Goal: Task Accomplishment & Management: Manage account settings

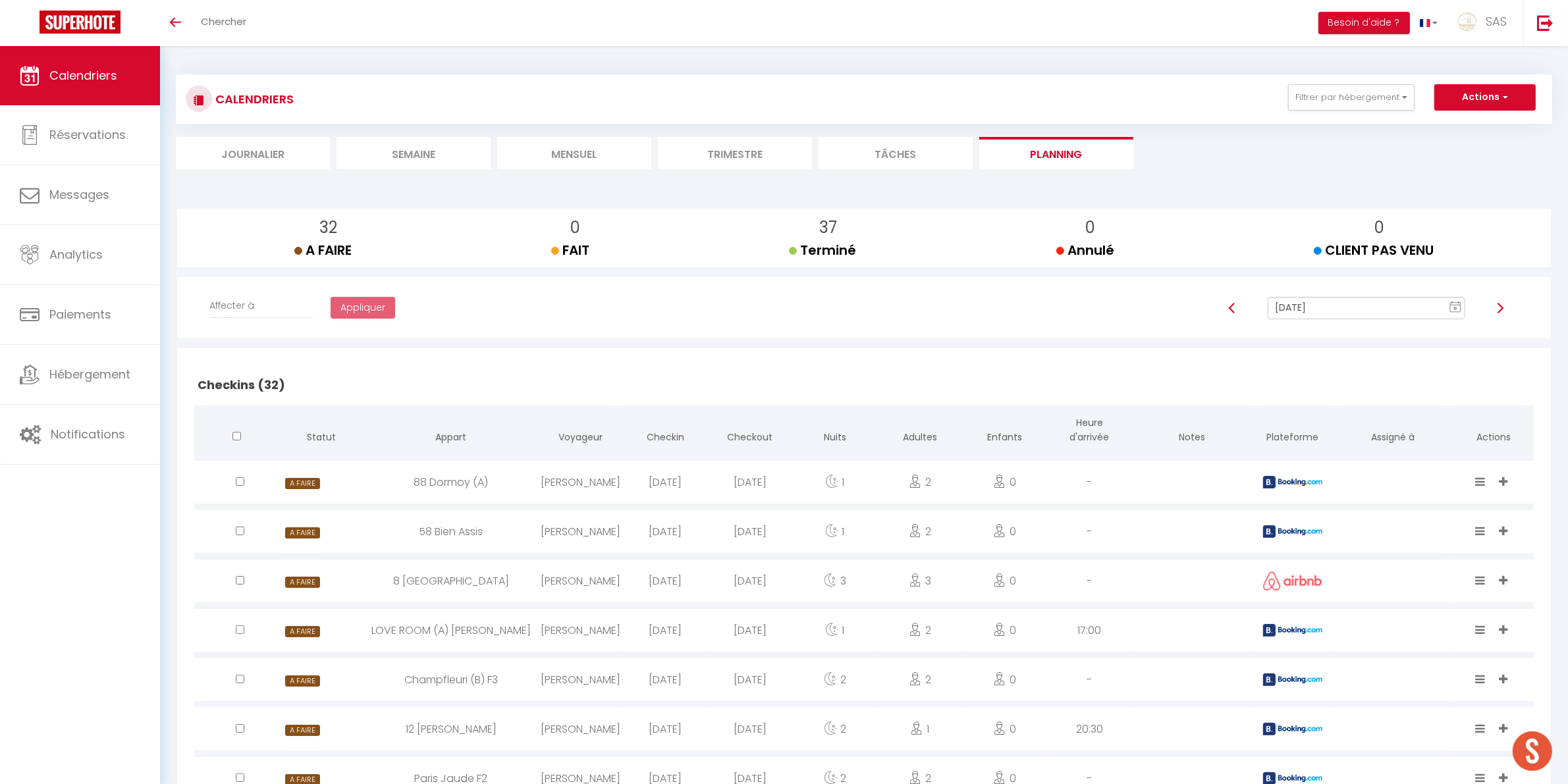
click at [601, 459] on td "[PERSON_NAME]" at bounding box center [581, 481] width 85 height 49
select select "0"
select select "1"
select select
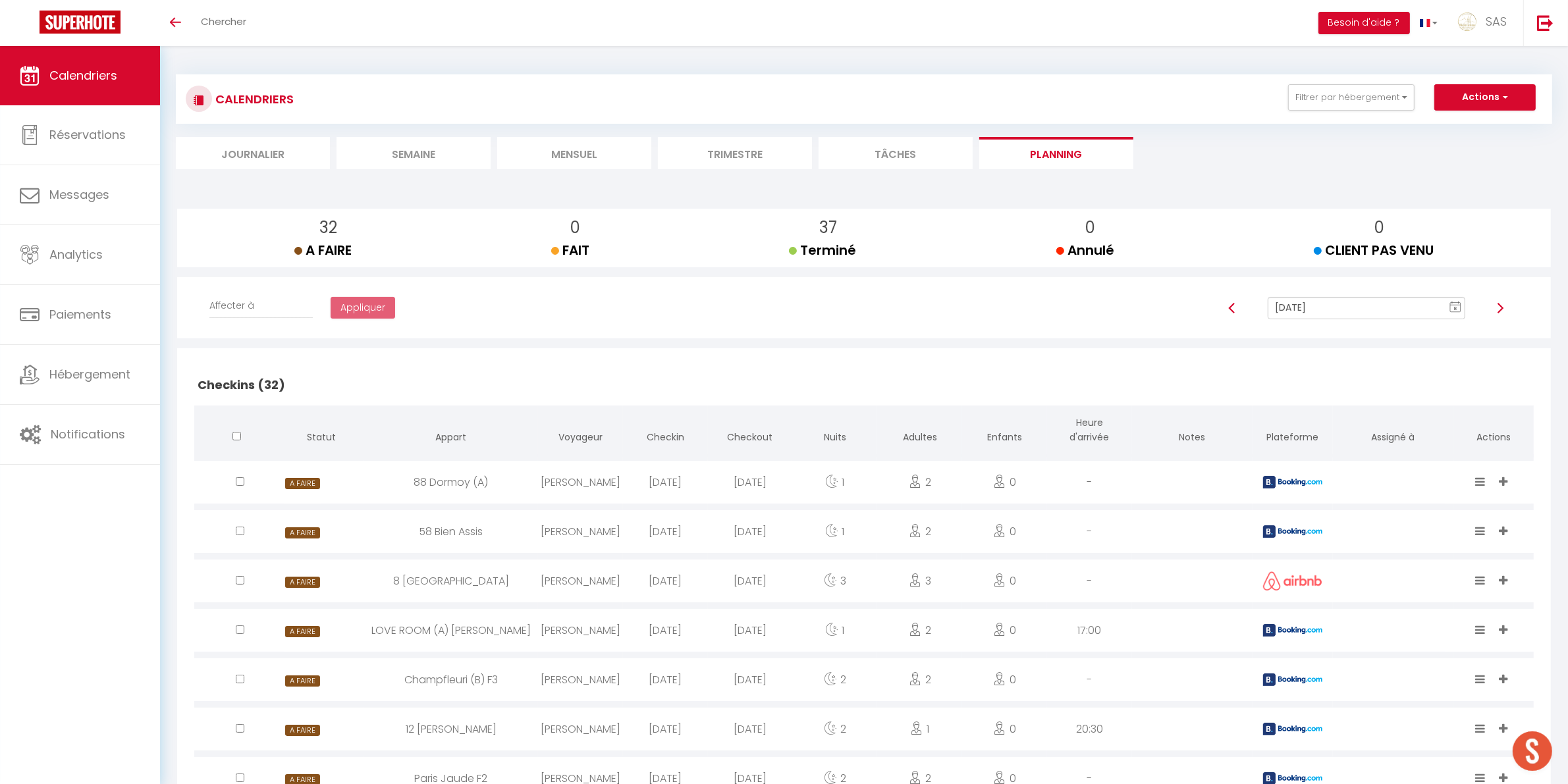
select select
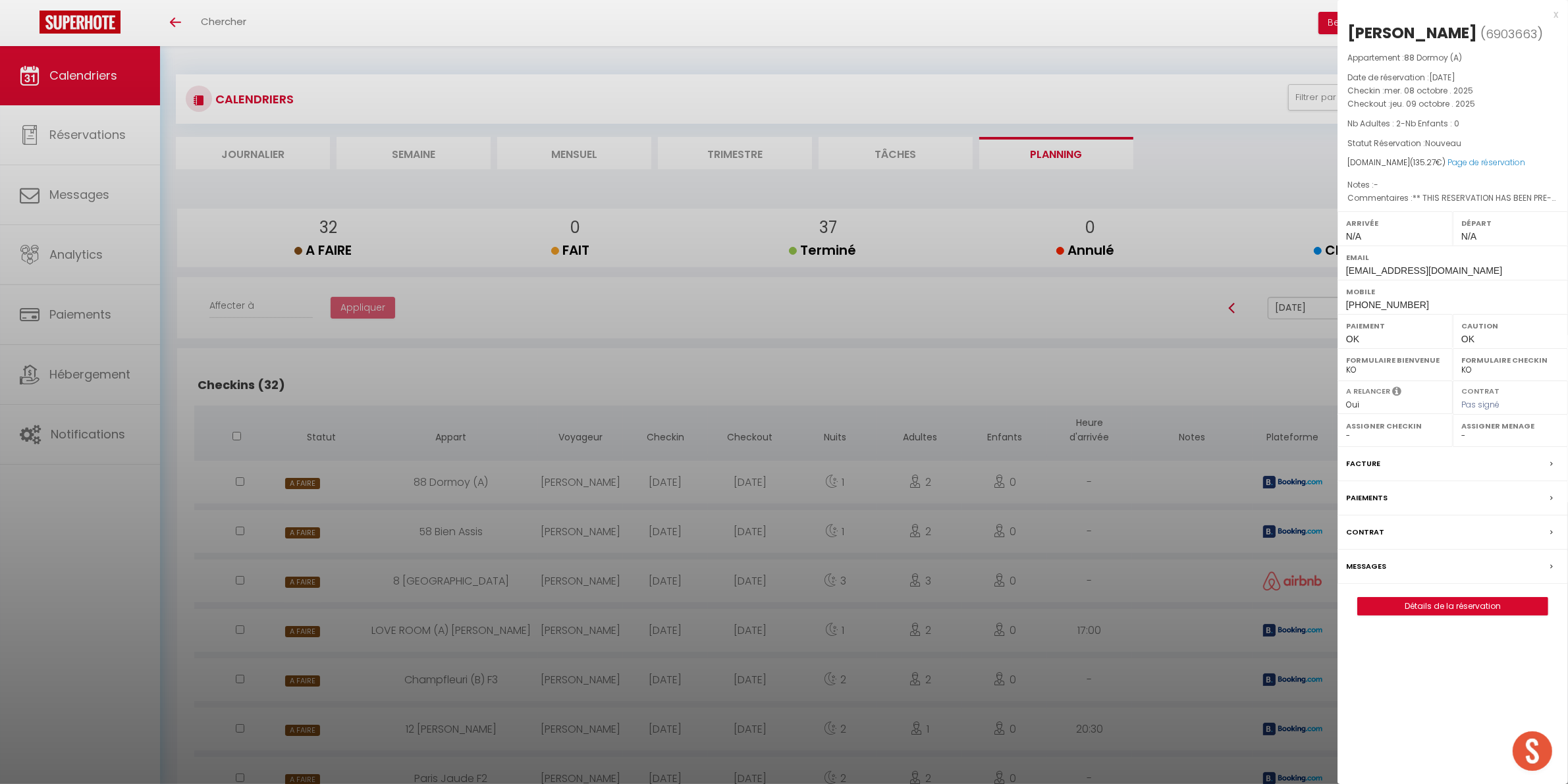
click at [560, 417] on div at bounding box center [784, 392] width 1568 height 784
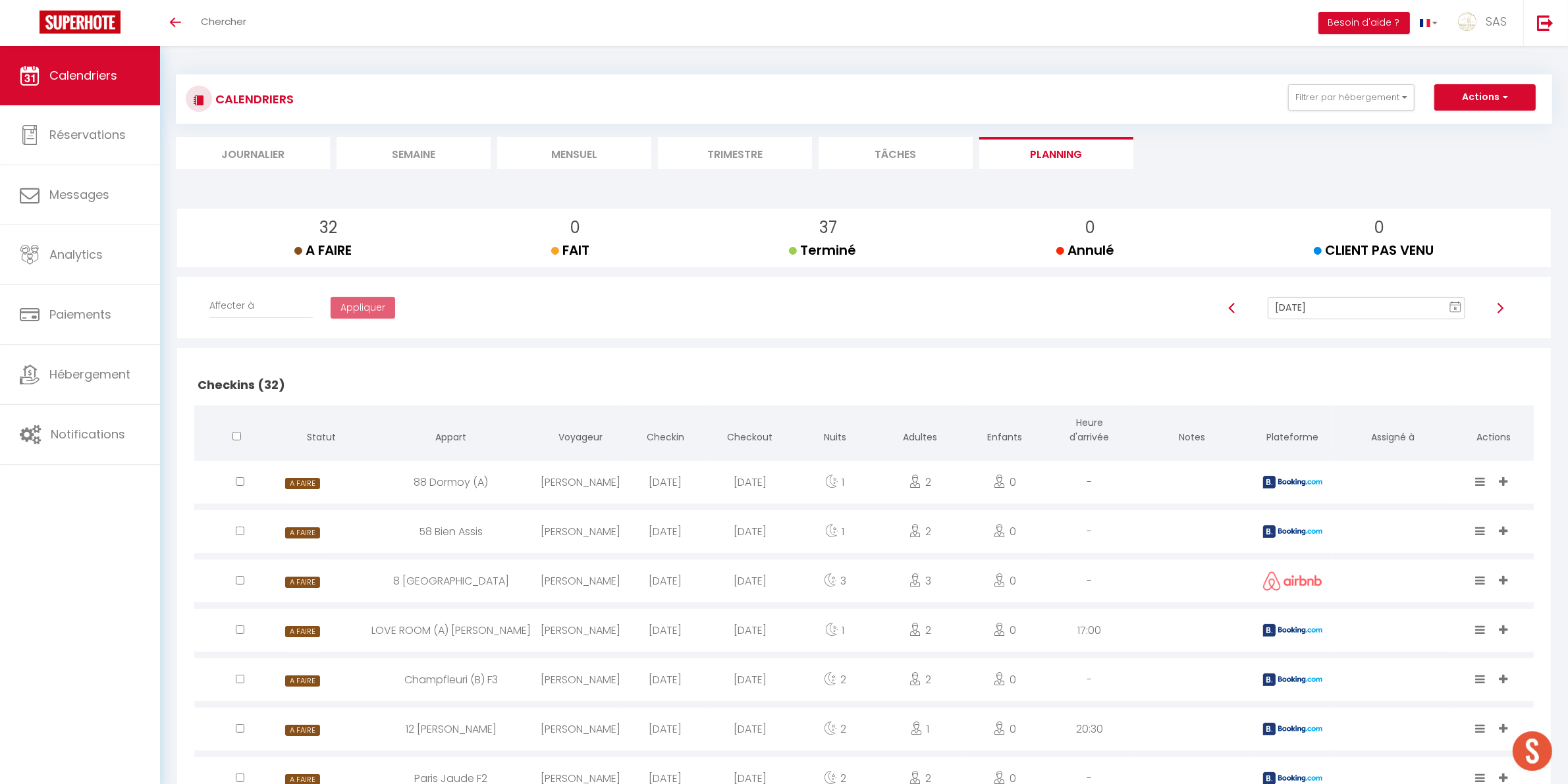
click at [568, 149] on li "Mensuel" at bounding box center [574, 153] width 154 height 32
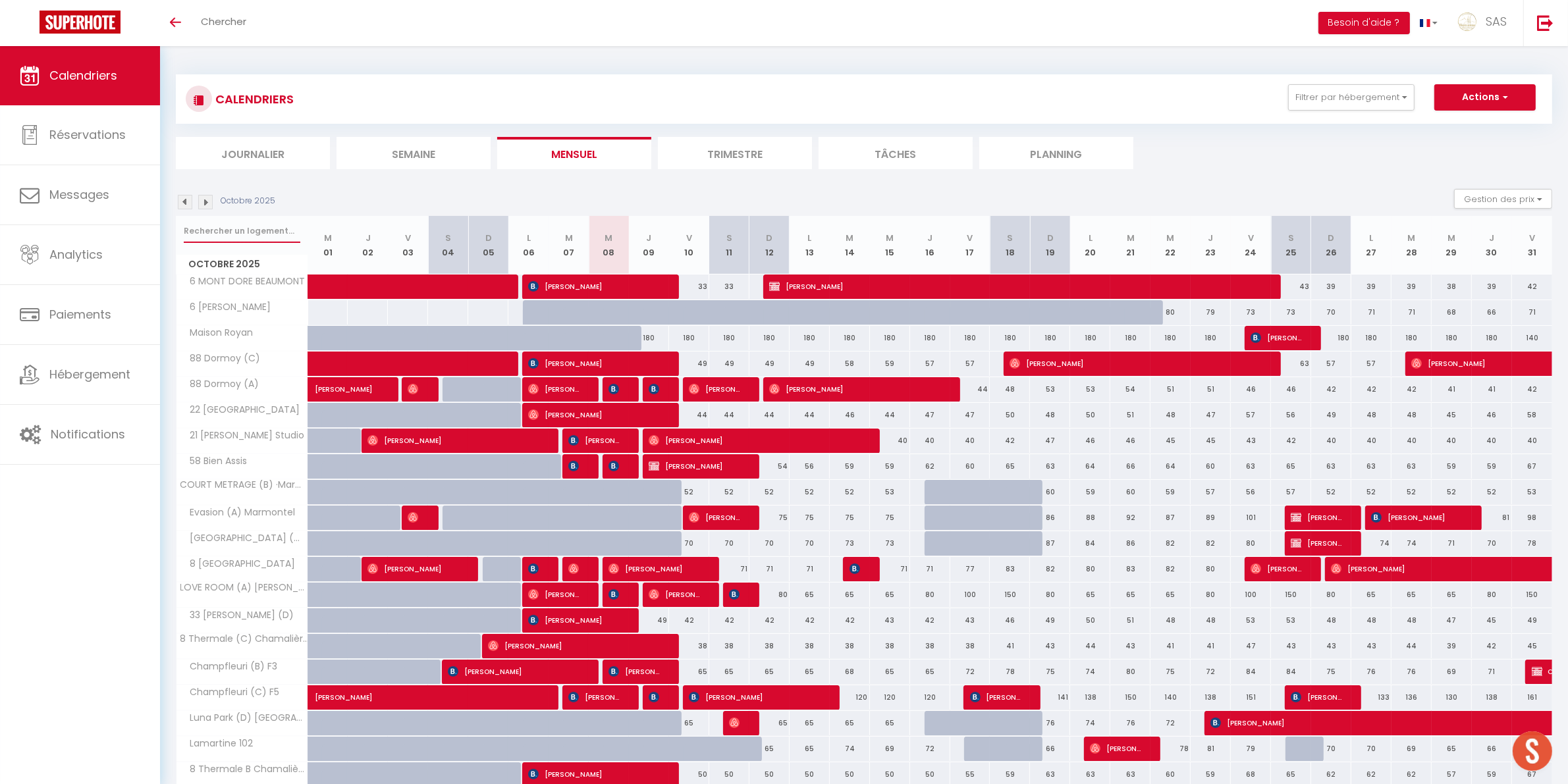
click at [226, 222] on input "text" at bounding box center [242, 231] width 117 height 24
type input "paris j"
select select
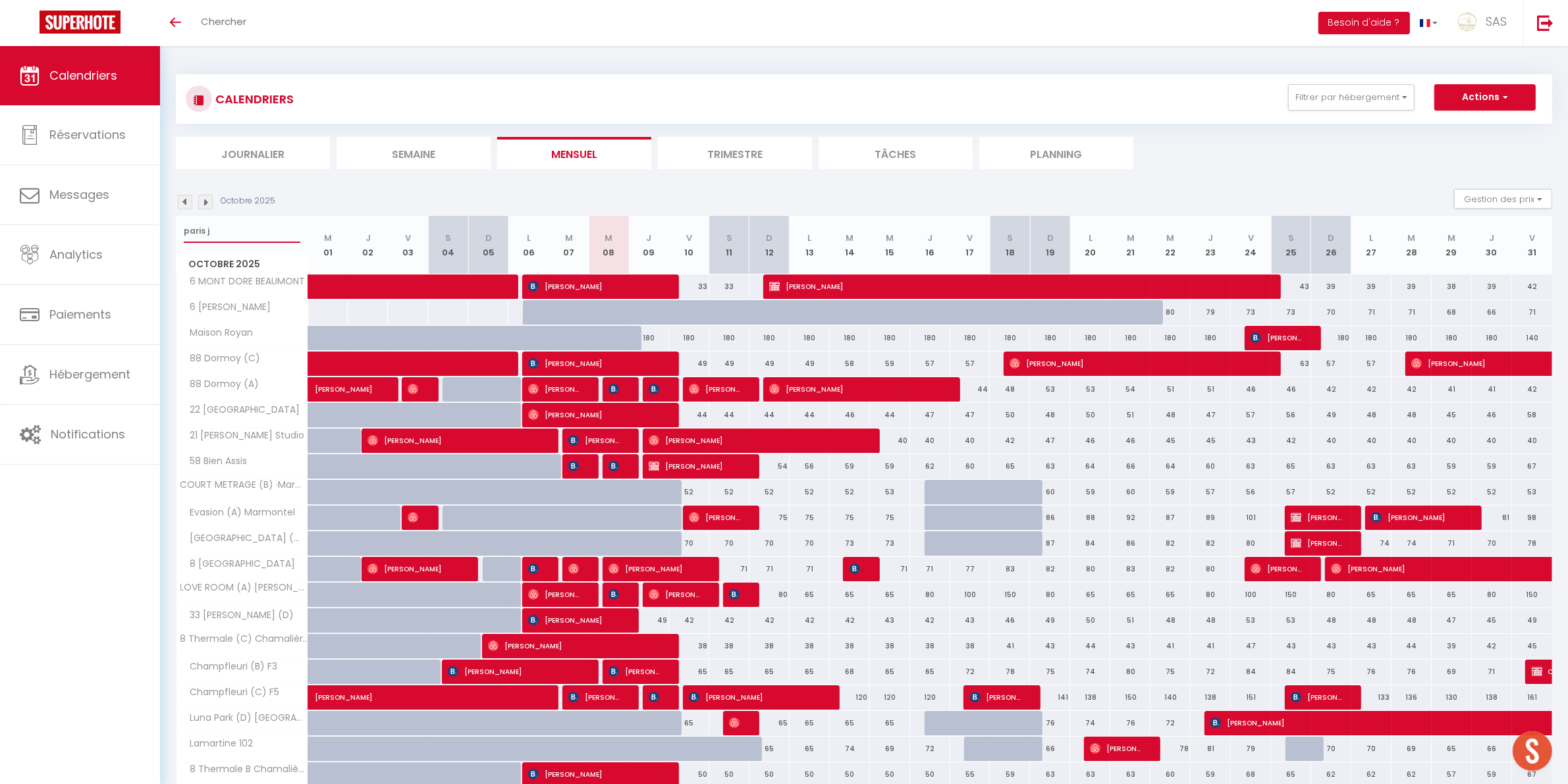
select select
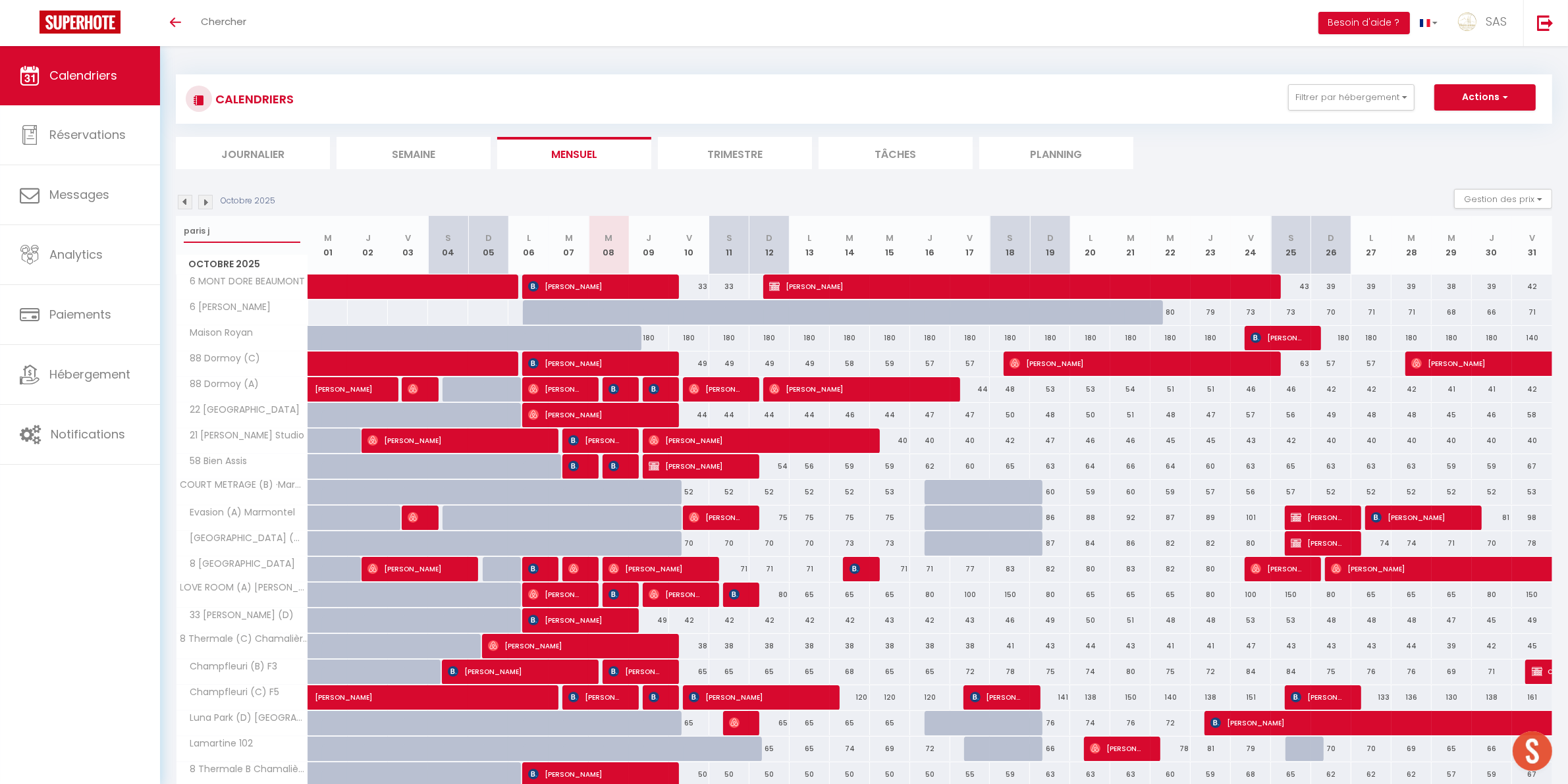
select select
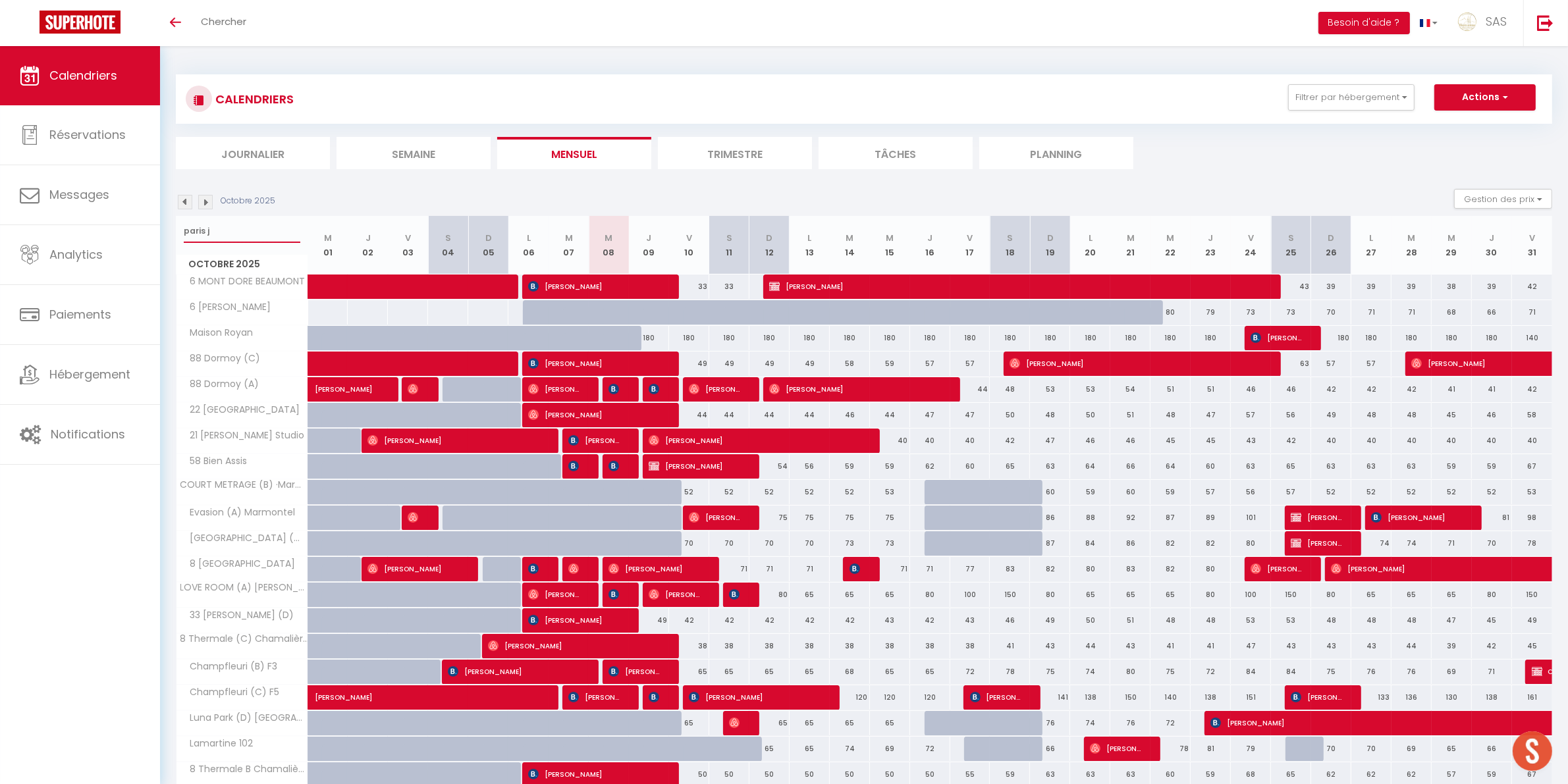
select select
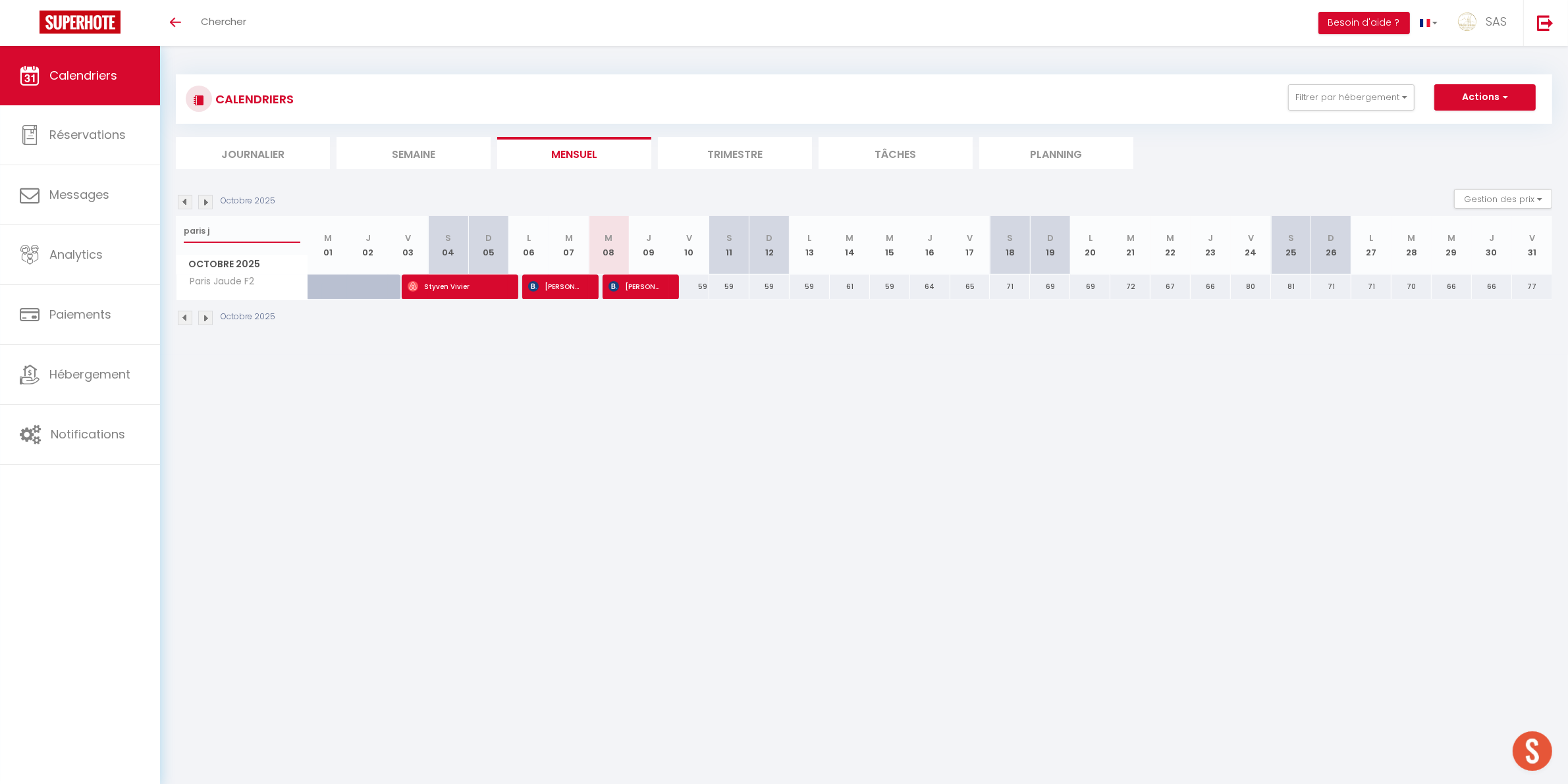
type input "paris j"
click at [630, 291] on span "[PERSON_NAME]" at bounding box center [635, 286] width 54 height 25
select select "OK"
select select "0"
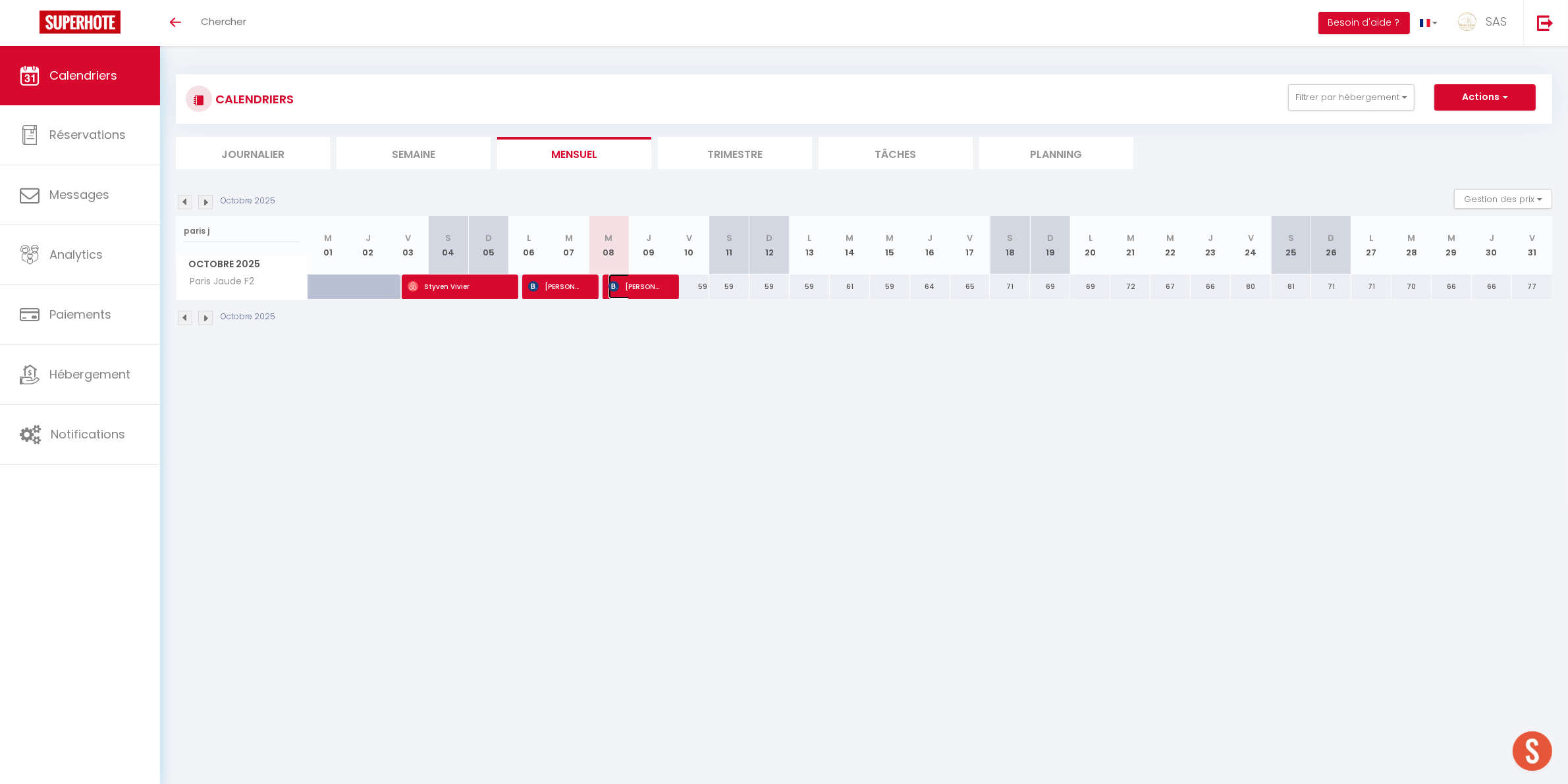
select select "0"
select select "1"
select select
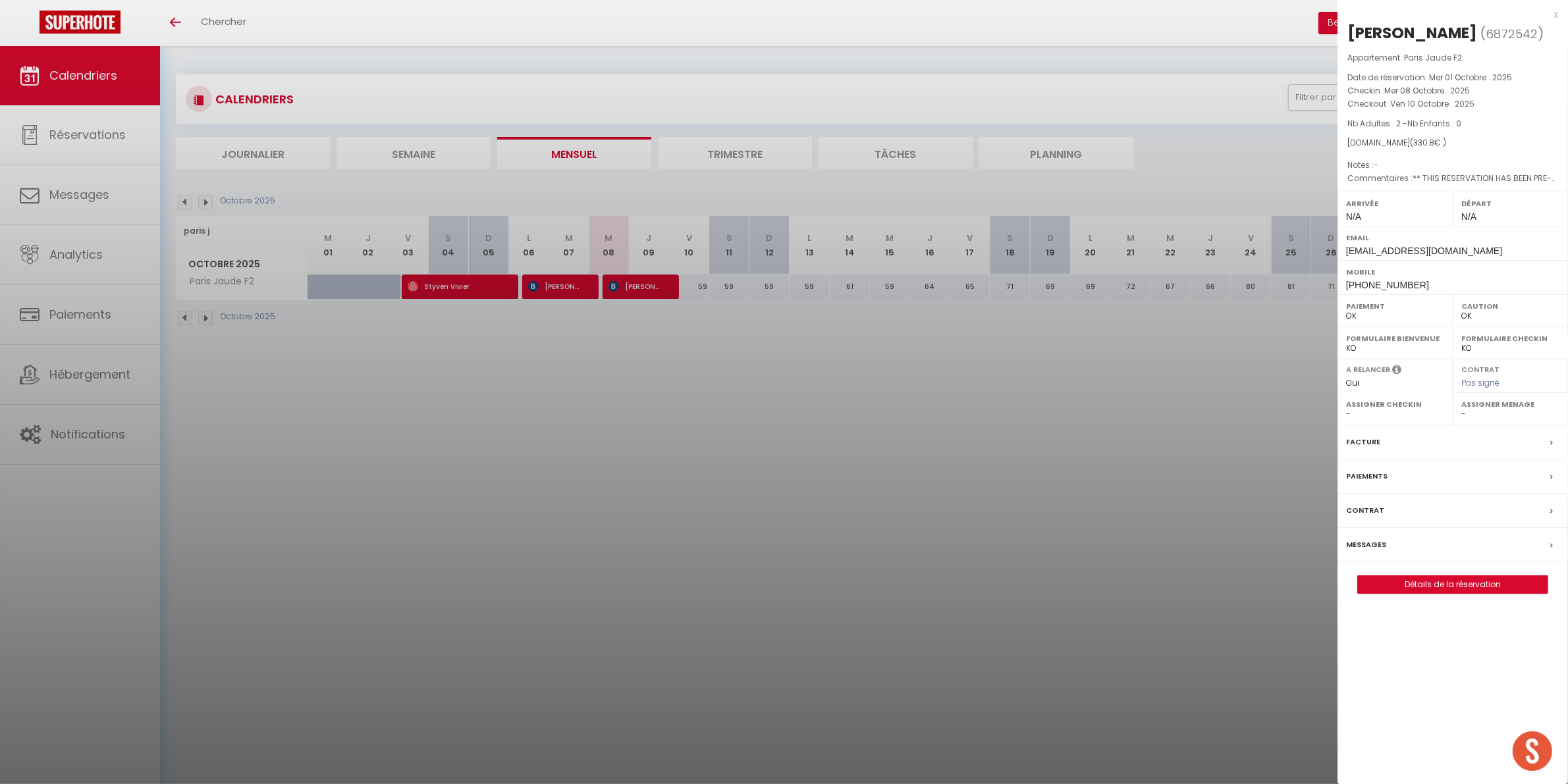
click at [1406, 562] on div "Messages" at bounding box center [1452, 544] width 231 height 34
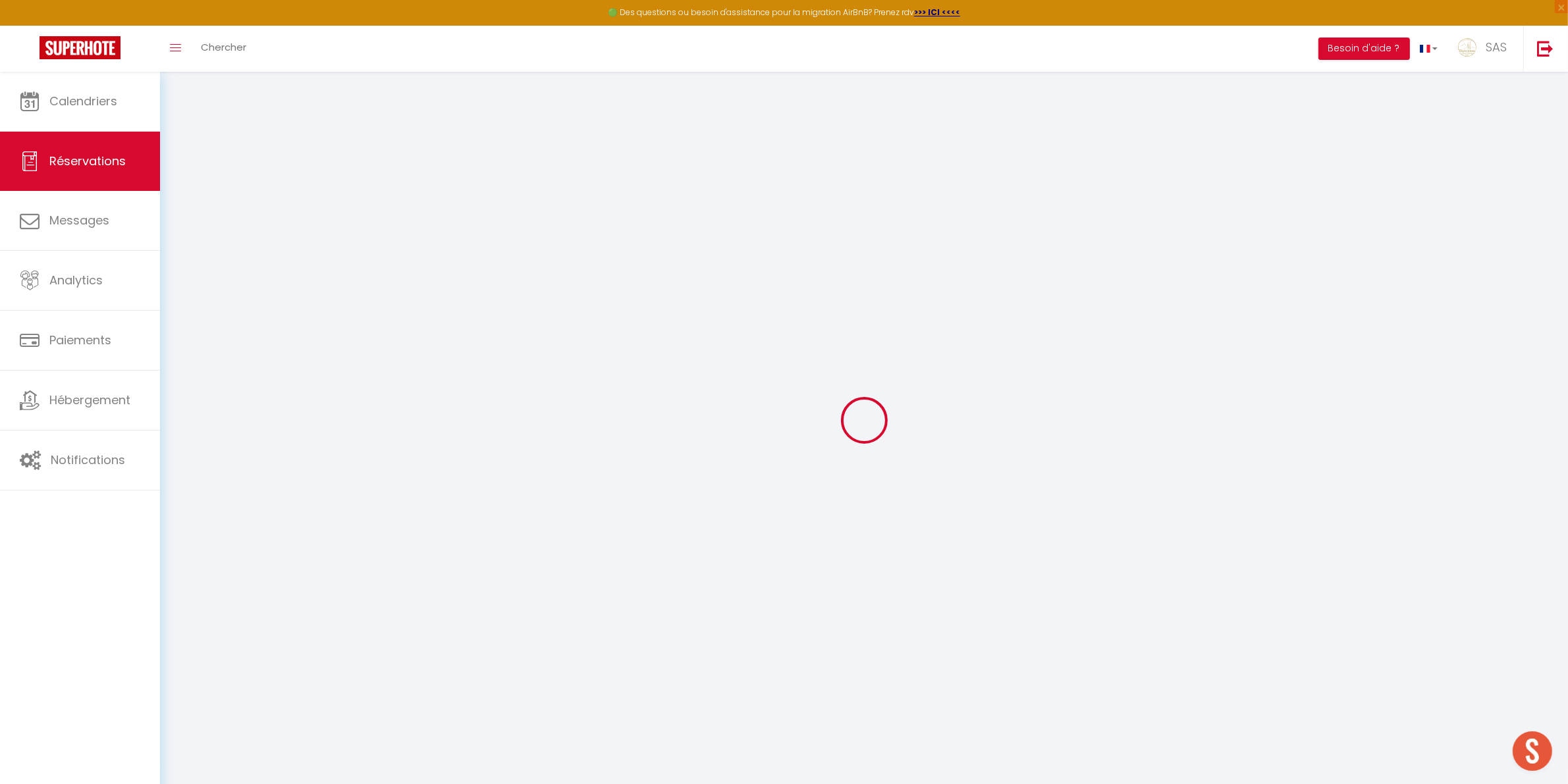
select select
checkbox input "false"
type textarea "** THIS RESERVATION HAS BEEN PRE-PAID ** Reservation has a cancellation grace p…"
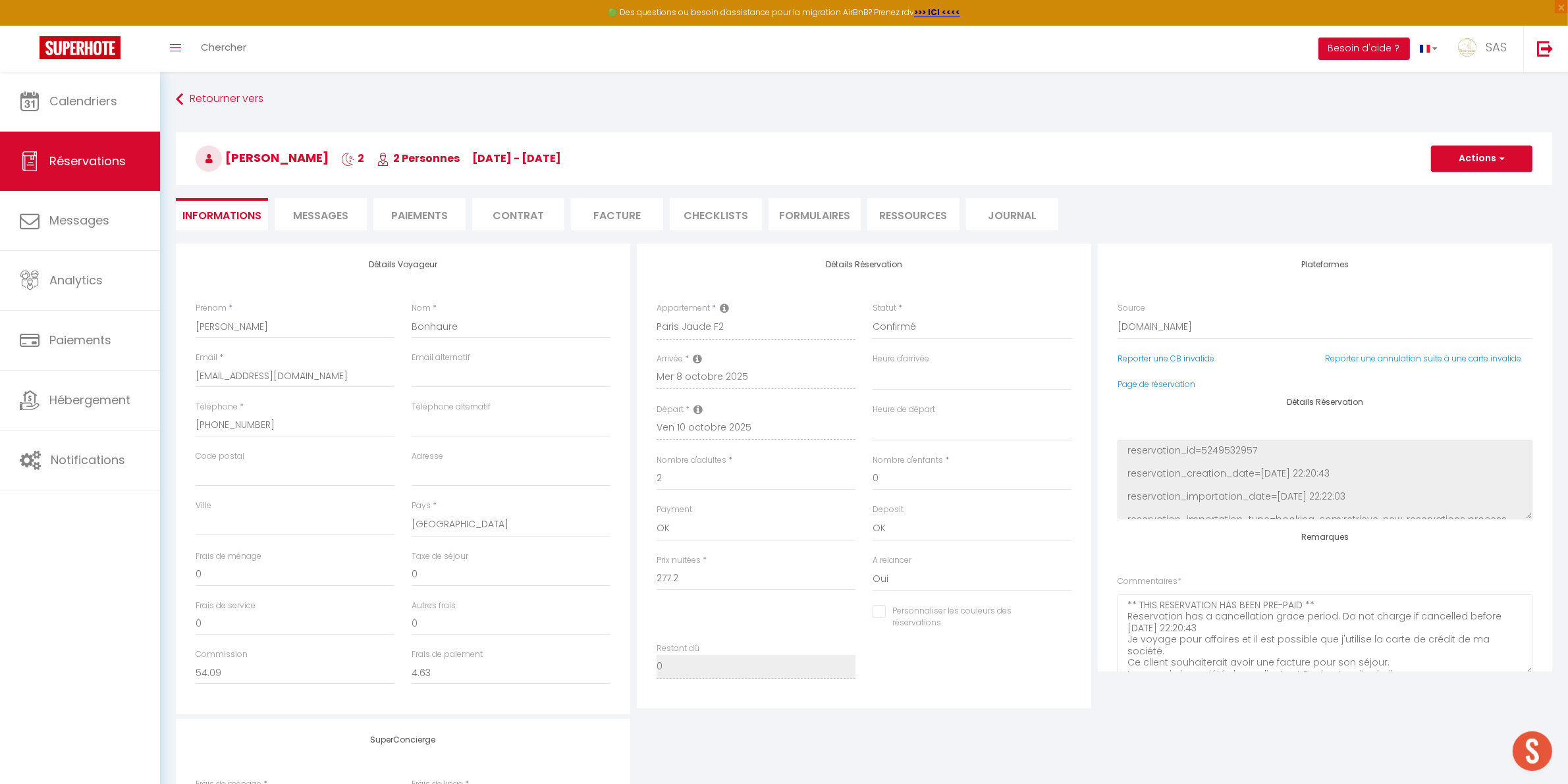
click at [311, 220] on span "Messages" at bounding box center [320, 216] width 56 height 15
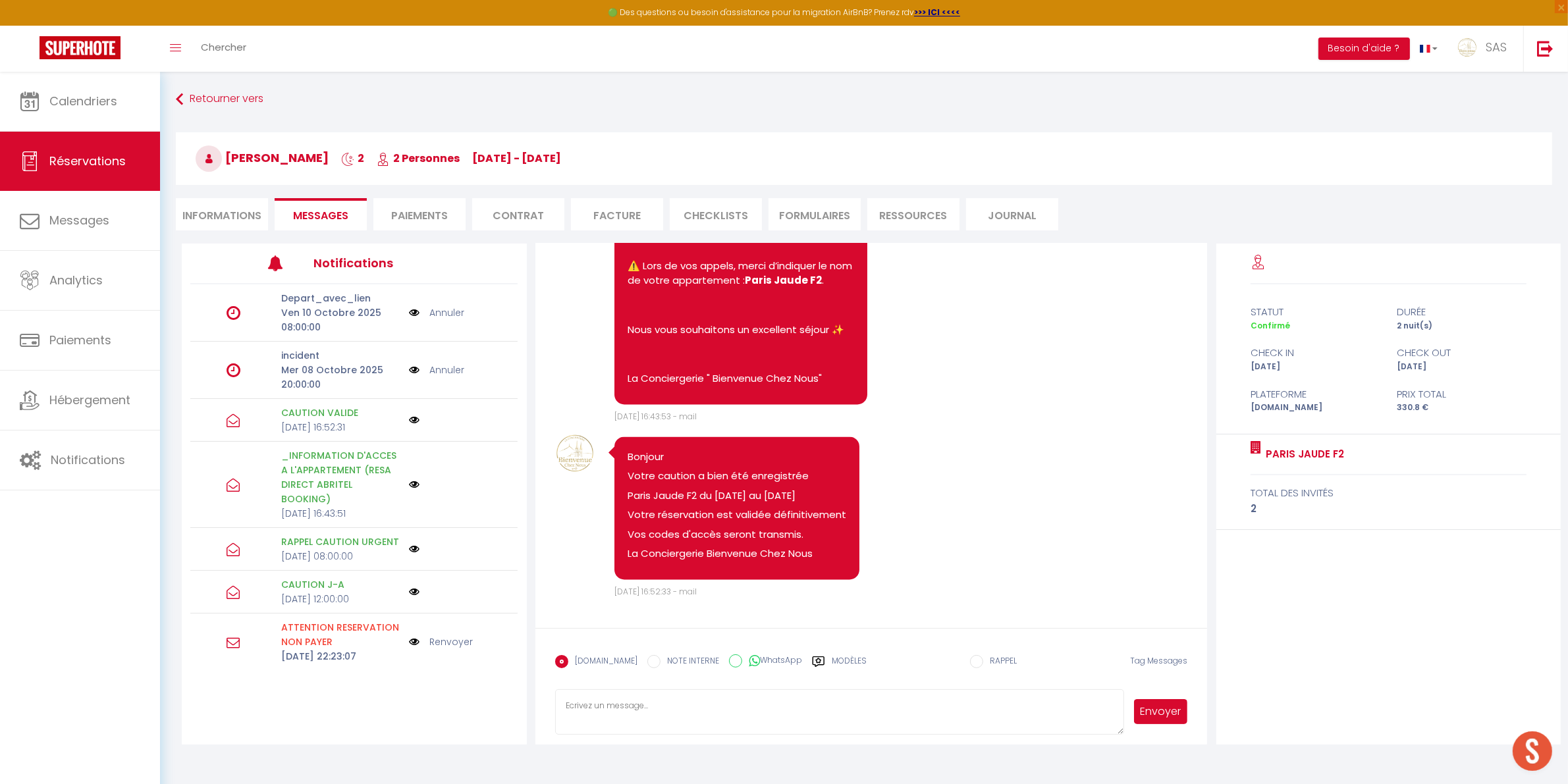
scroll to position [4252, 0]
click at [812, 660] on icon at bounding box center [818, 661] width 12 height 10
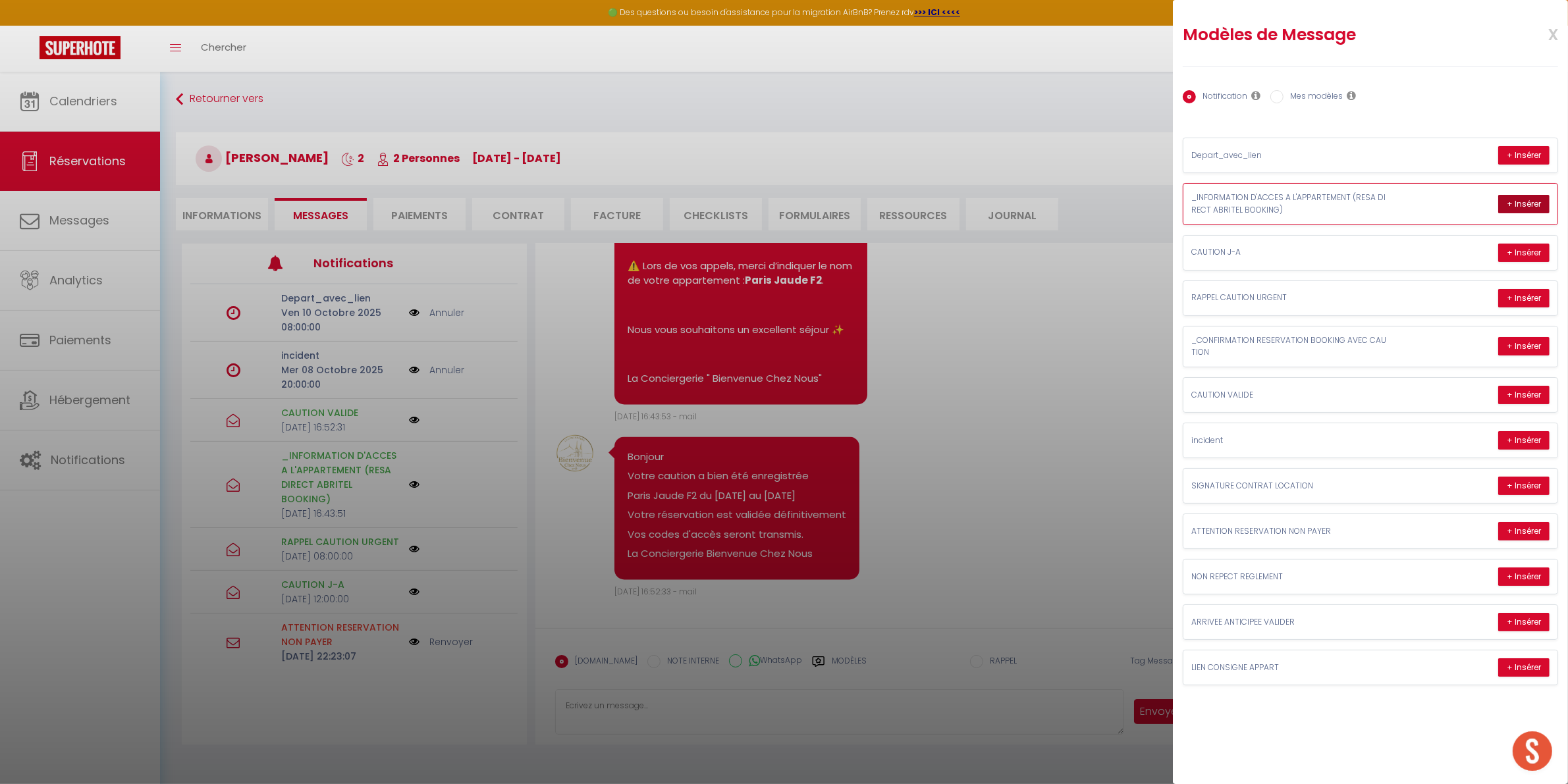
click at [1546, 199] on button "+ Insérer" at bounding box center [1524, 204] width 51 height 19
type textarea "Loremip Dolorsit 👋, ⚠️ Ametc ad elit seddoeiusmodt inc utlaboreetdo ma-aliquae …"
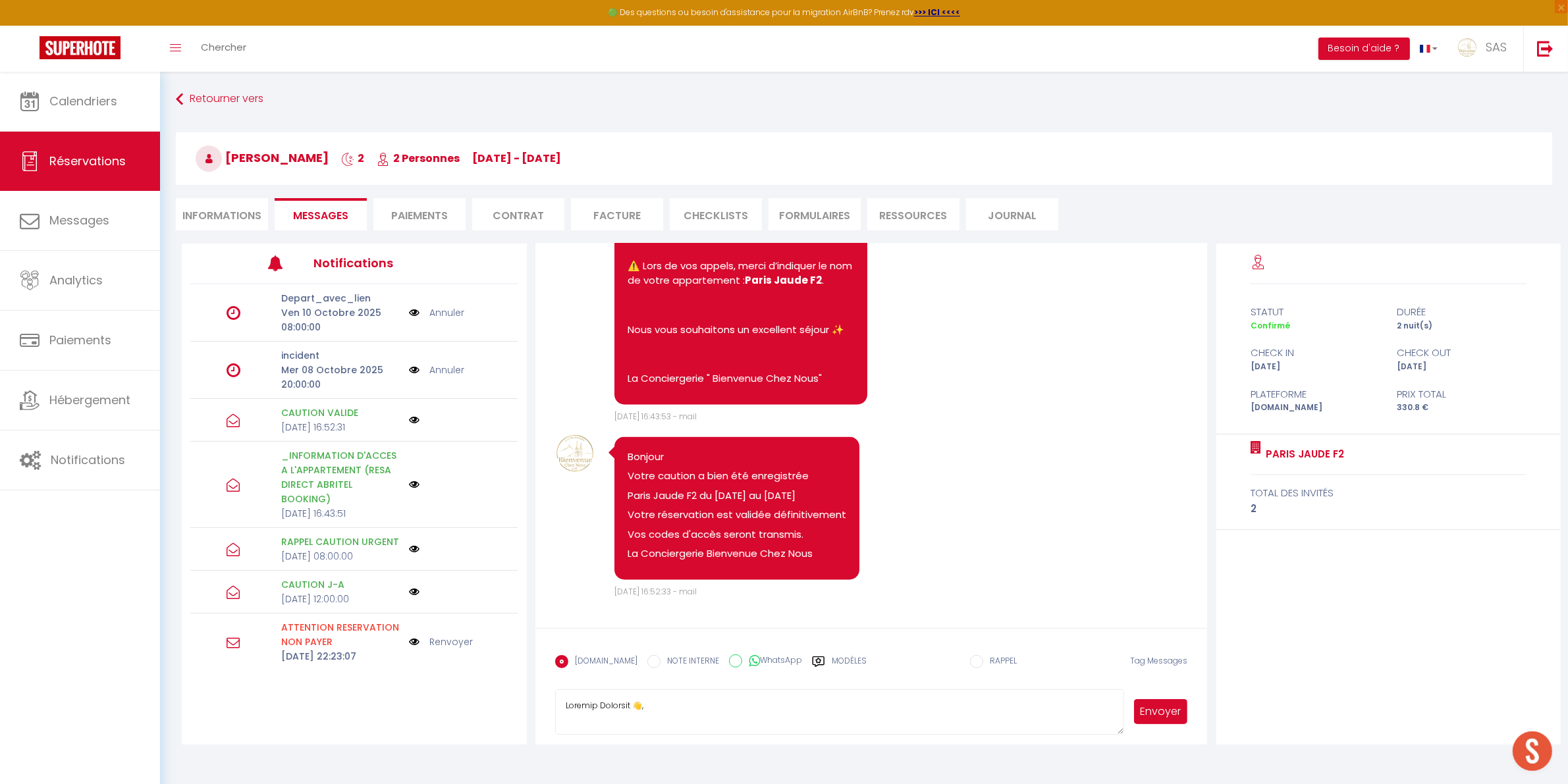
click at [1143, 710] on button "Envoyer" at bounding box center [1160, 711] width 54 height 25
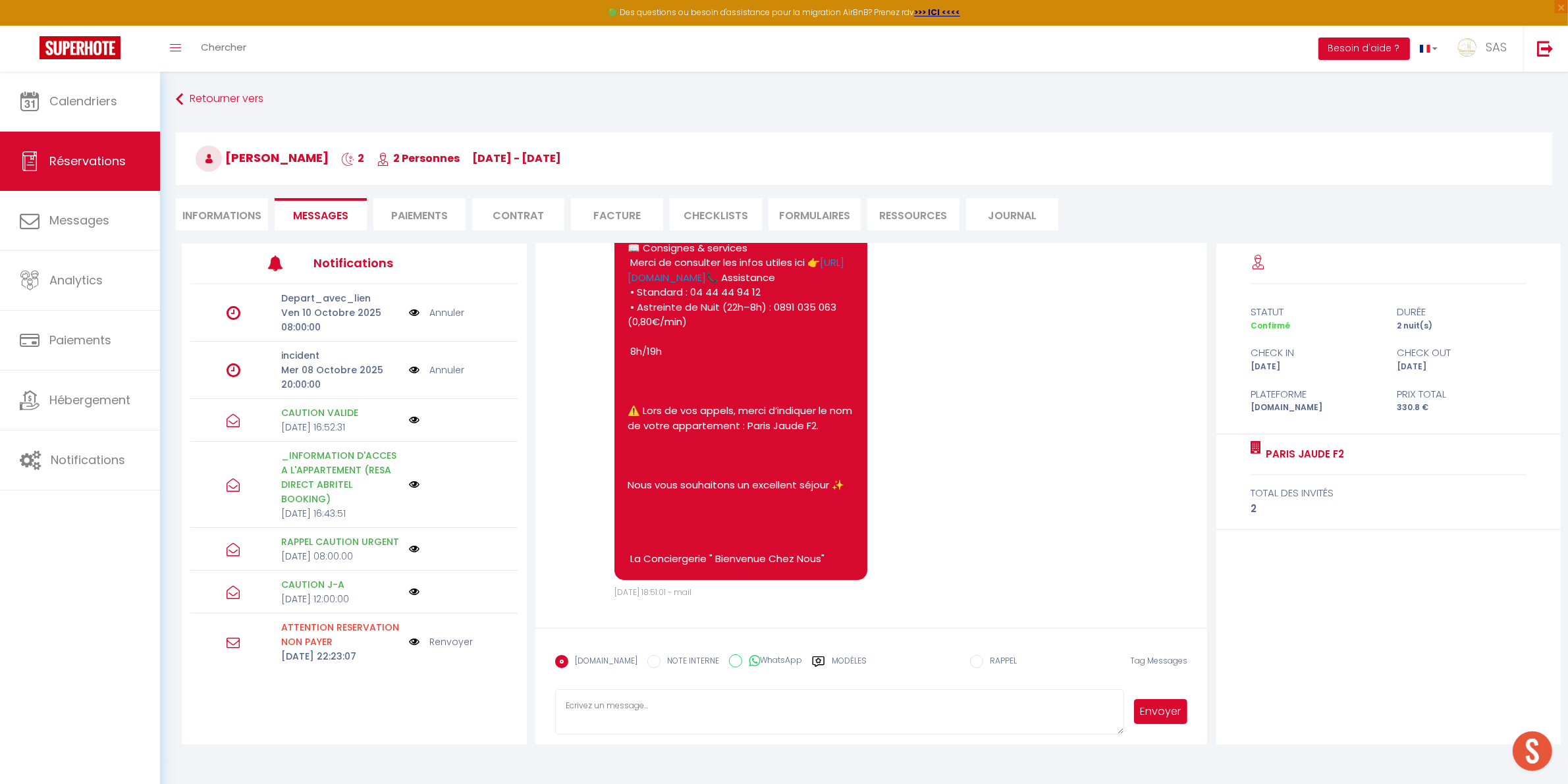
scroll to position [5288, 0]
click at [84, 101] on span "Calendriers" at bounding box center [82, 101] width 68 height 17
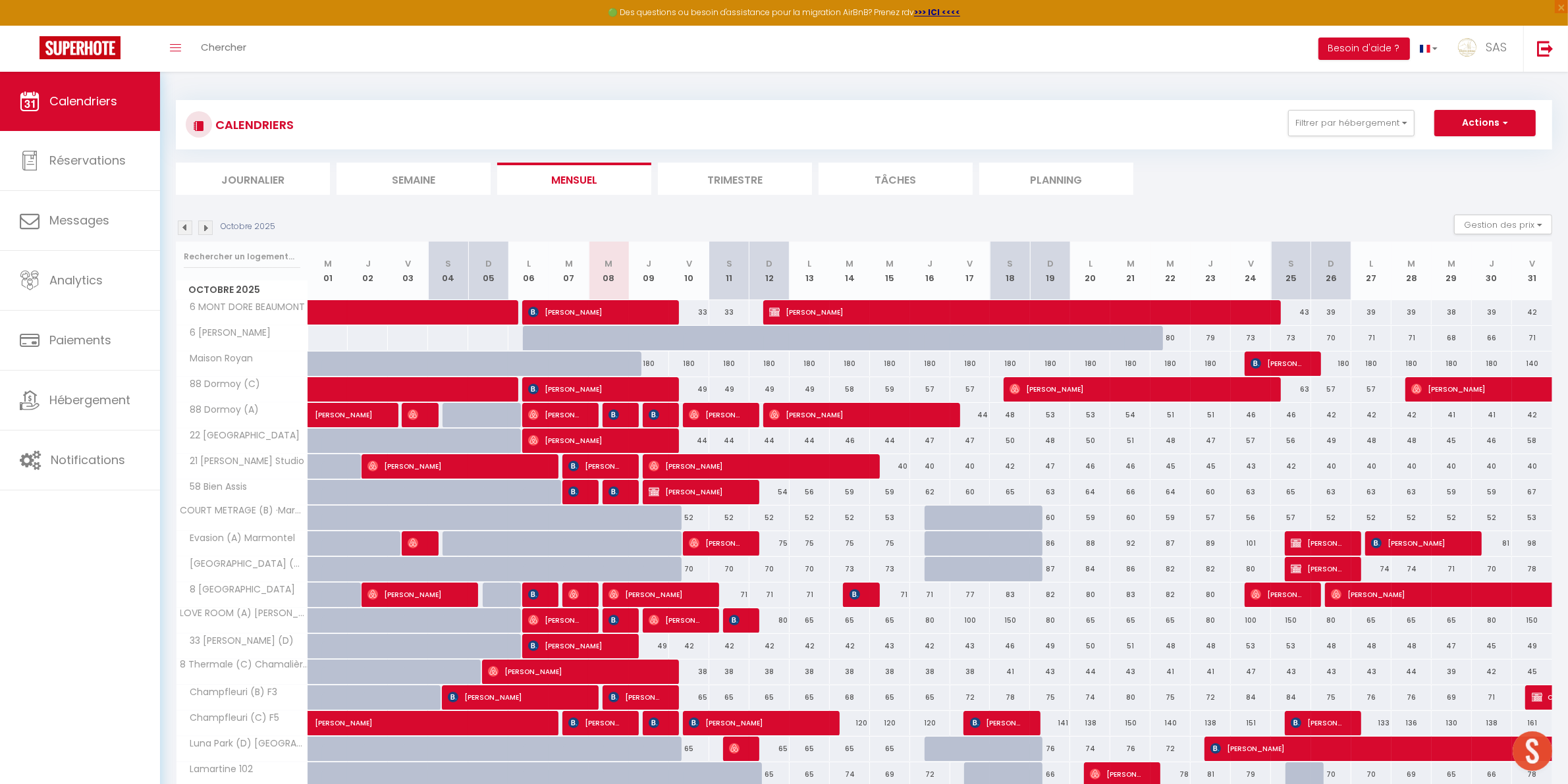
click at [1075, 172] on li "Planning" at bounding box center [1056, 179] width 154 height 32
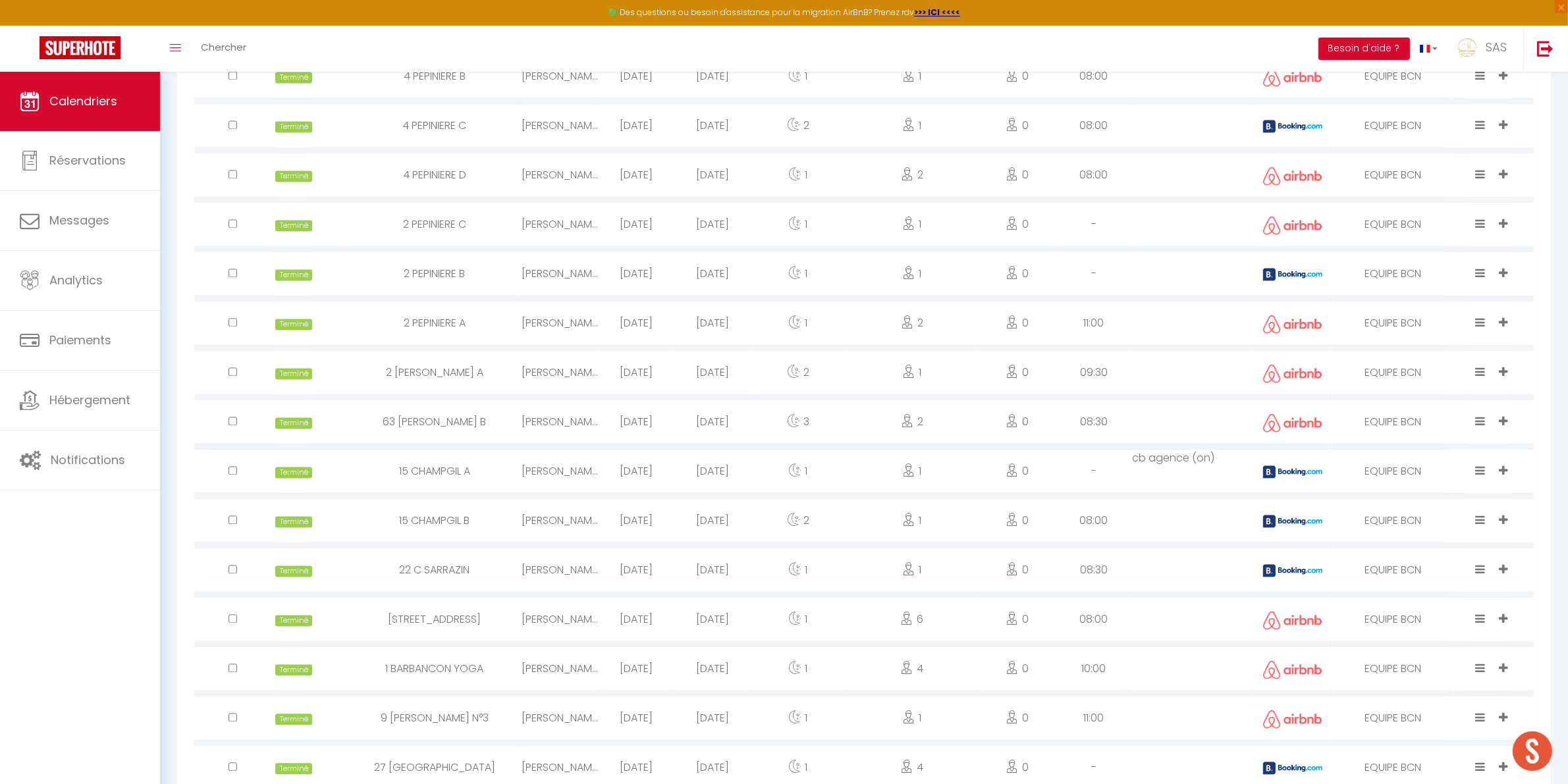
scroll to position [3296, 0]
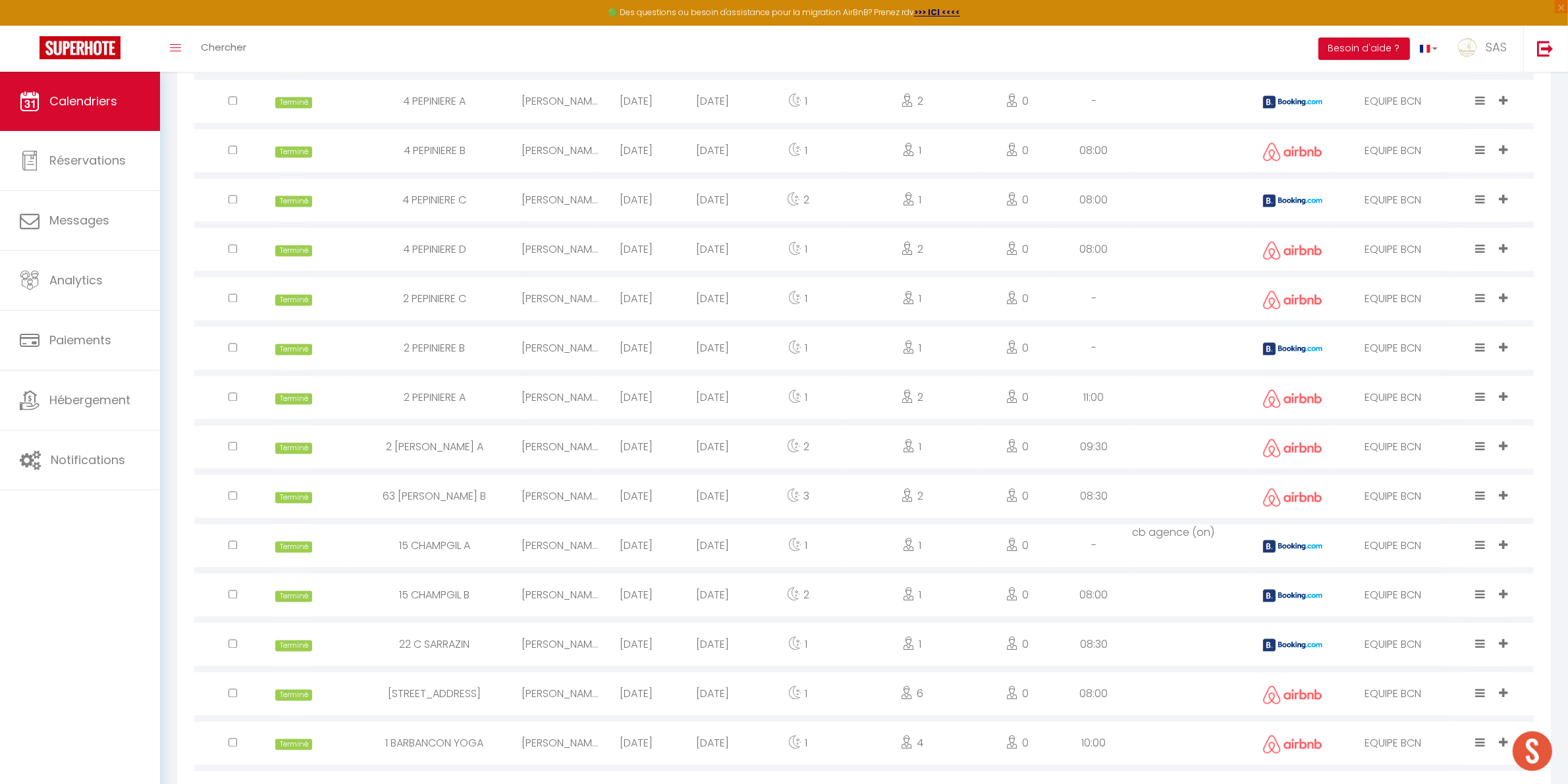
drag, startPoint x: 415, startPoint y: 281, endPoint x: 453, endPoint y: 300, distance: 42.5
click at [417, 270] on div "4 PEPINIERE D" at bounding box center [434, 249] width 174 height 43
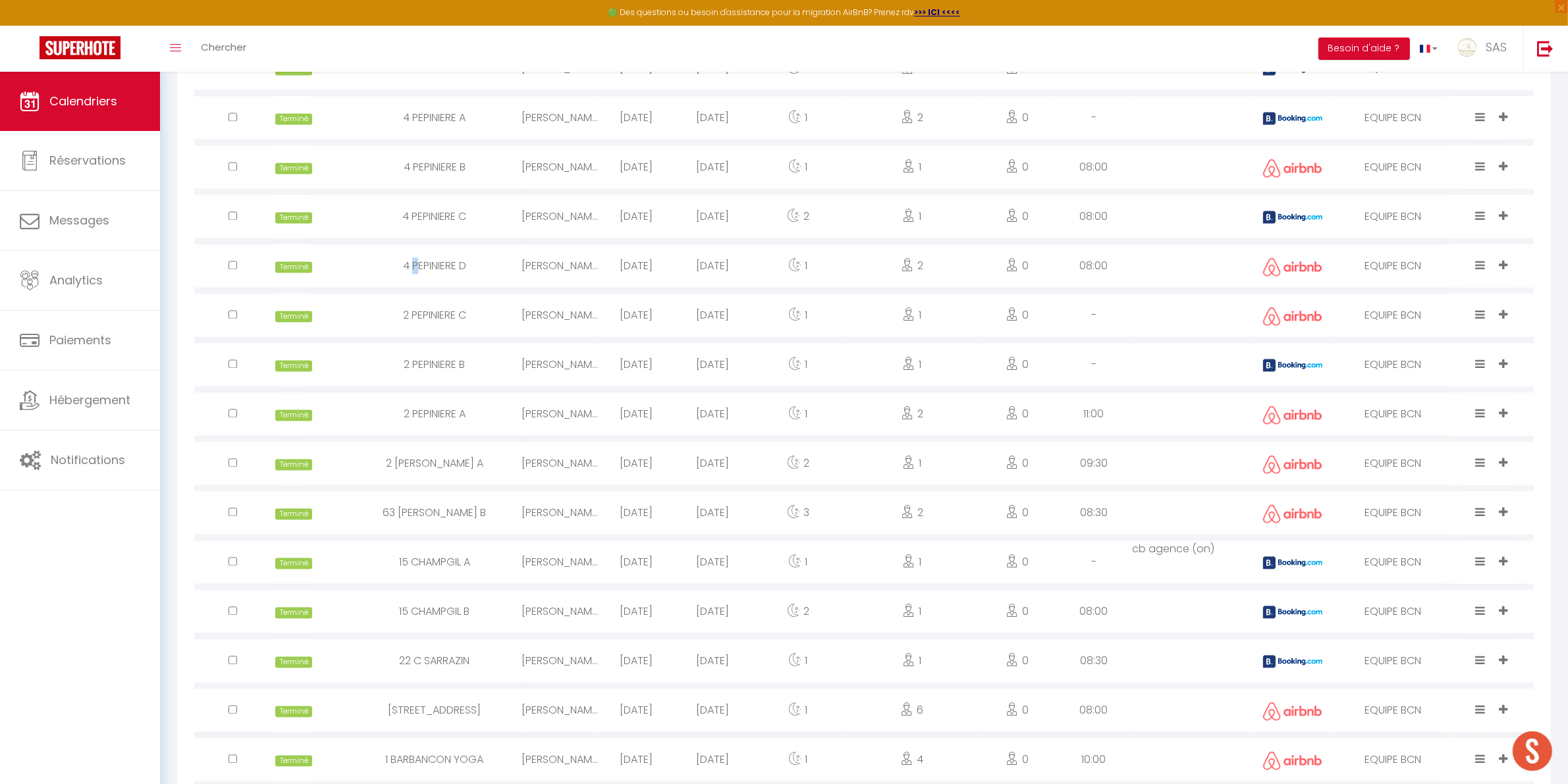
select select "1"
select select "0"
select select "1"
select select
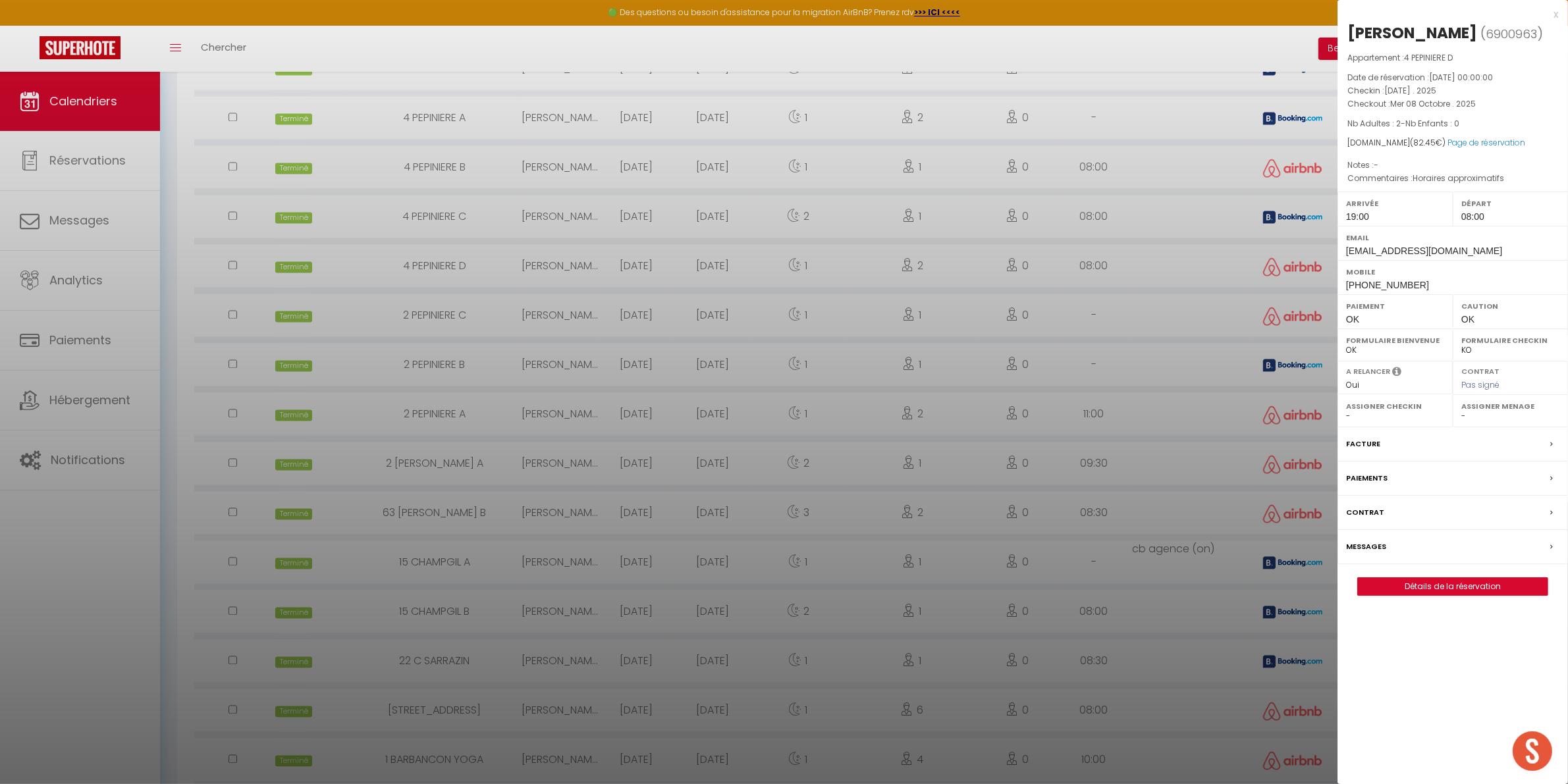
click at [489, 325] on div at bounding box center [784, 392] width 1568 height 784
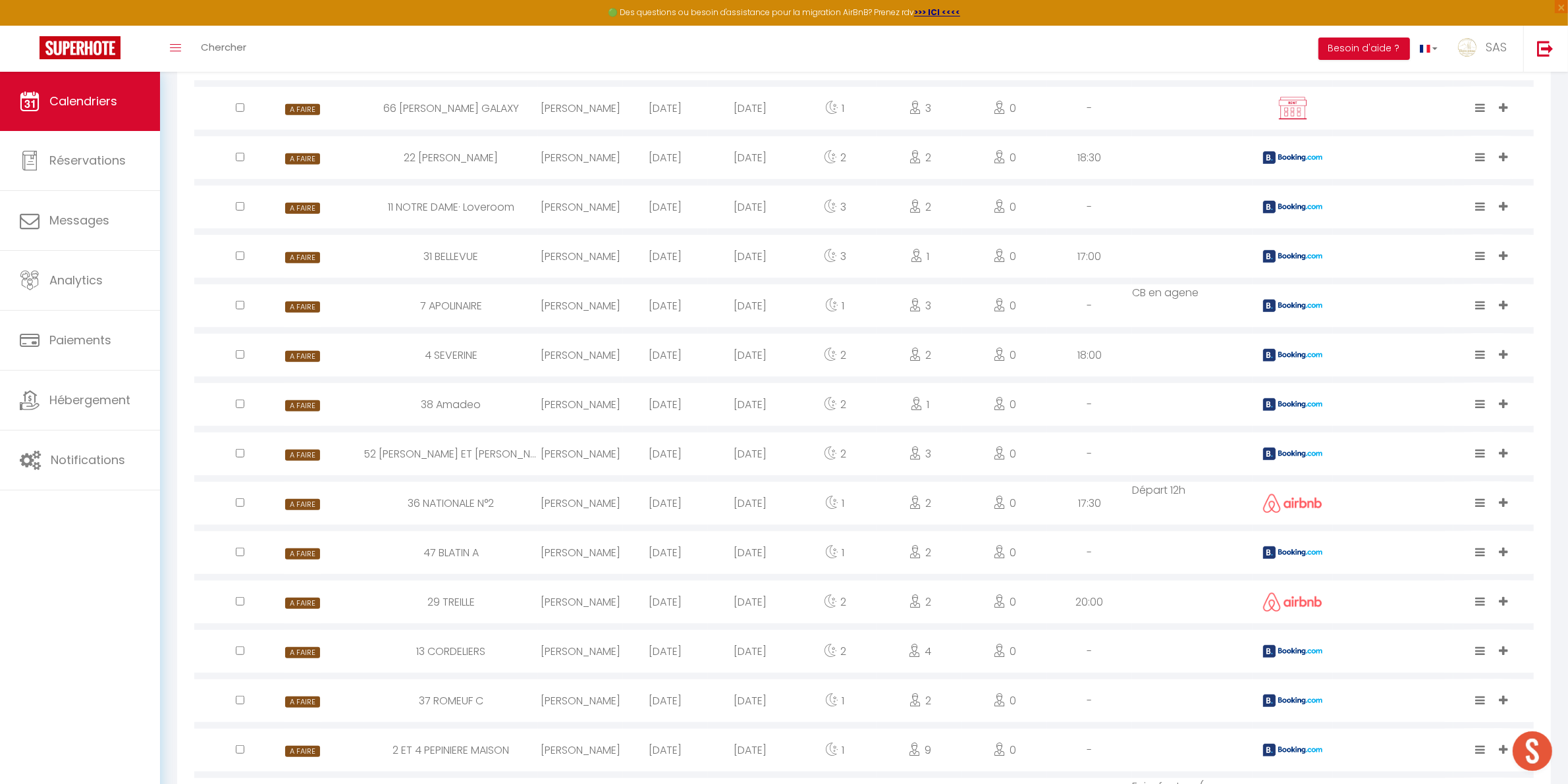
scroll to position [828, 0]
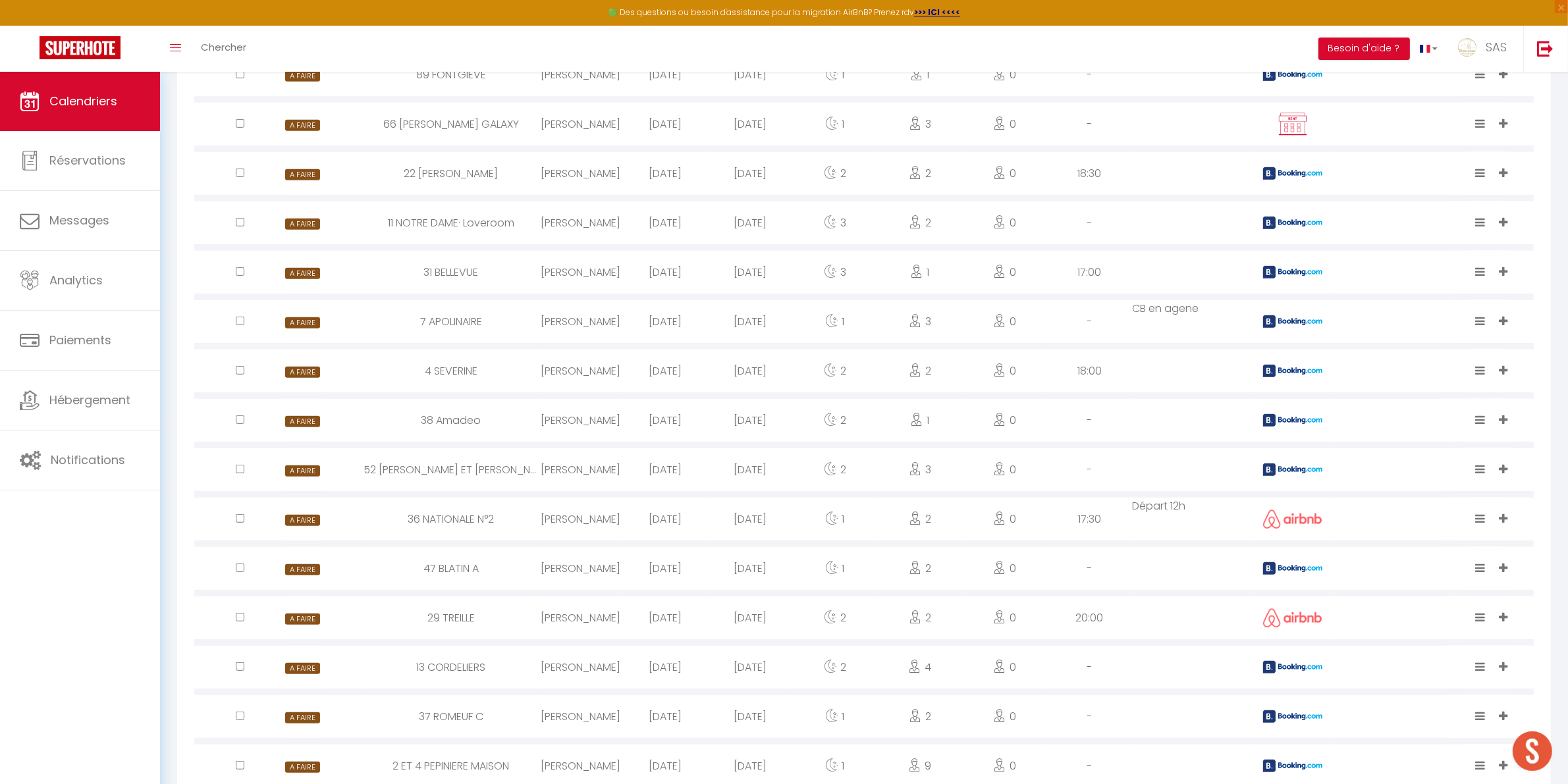
click at [587, 327] on div "[PERSON_NAME]" at bounding box center [581, 321] width 85 height 43
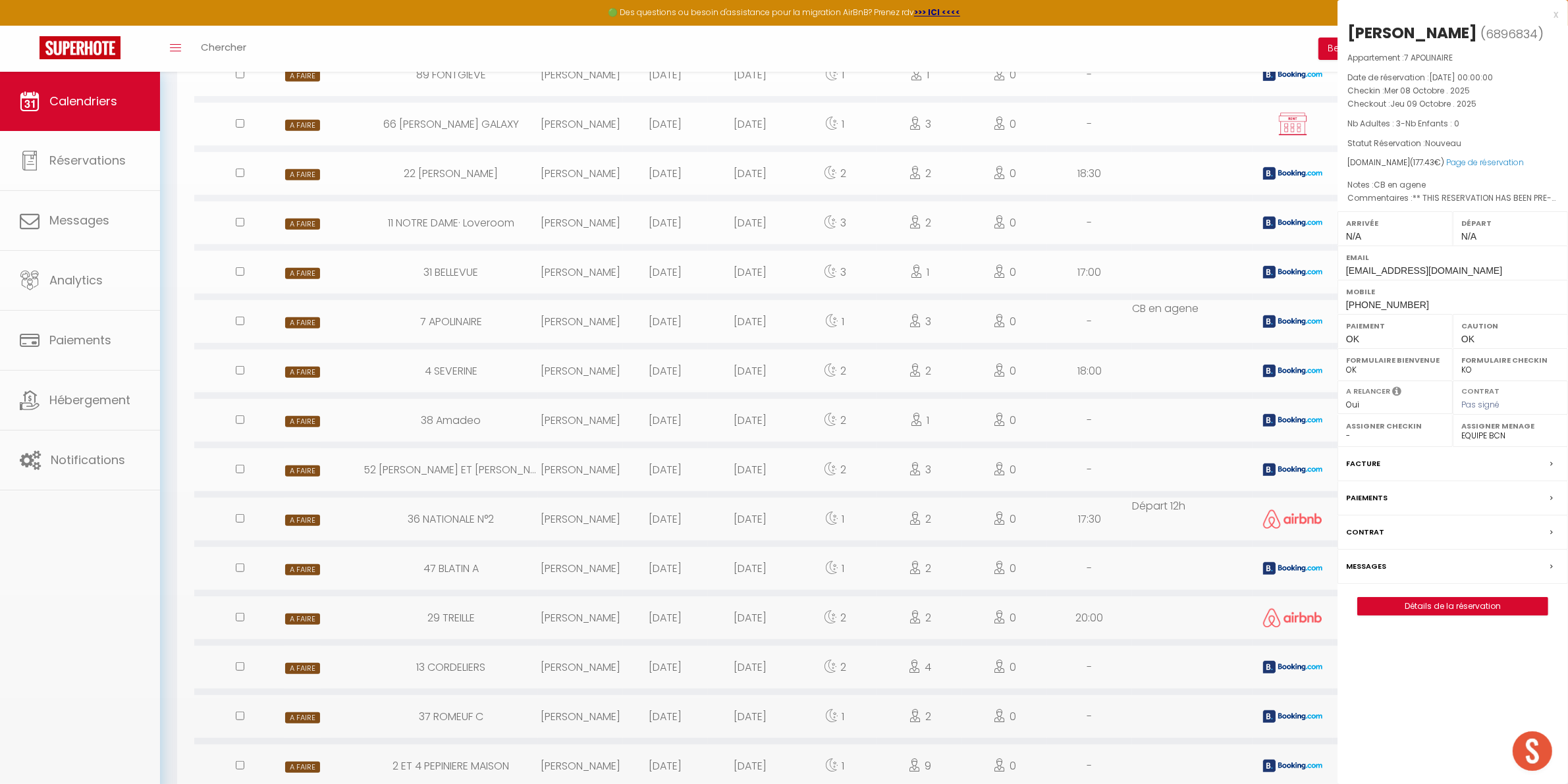
select select
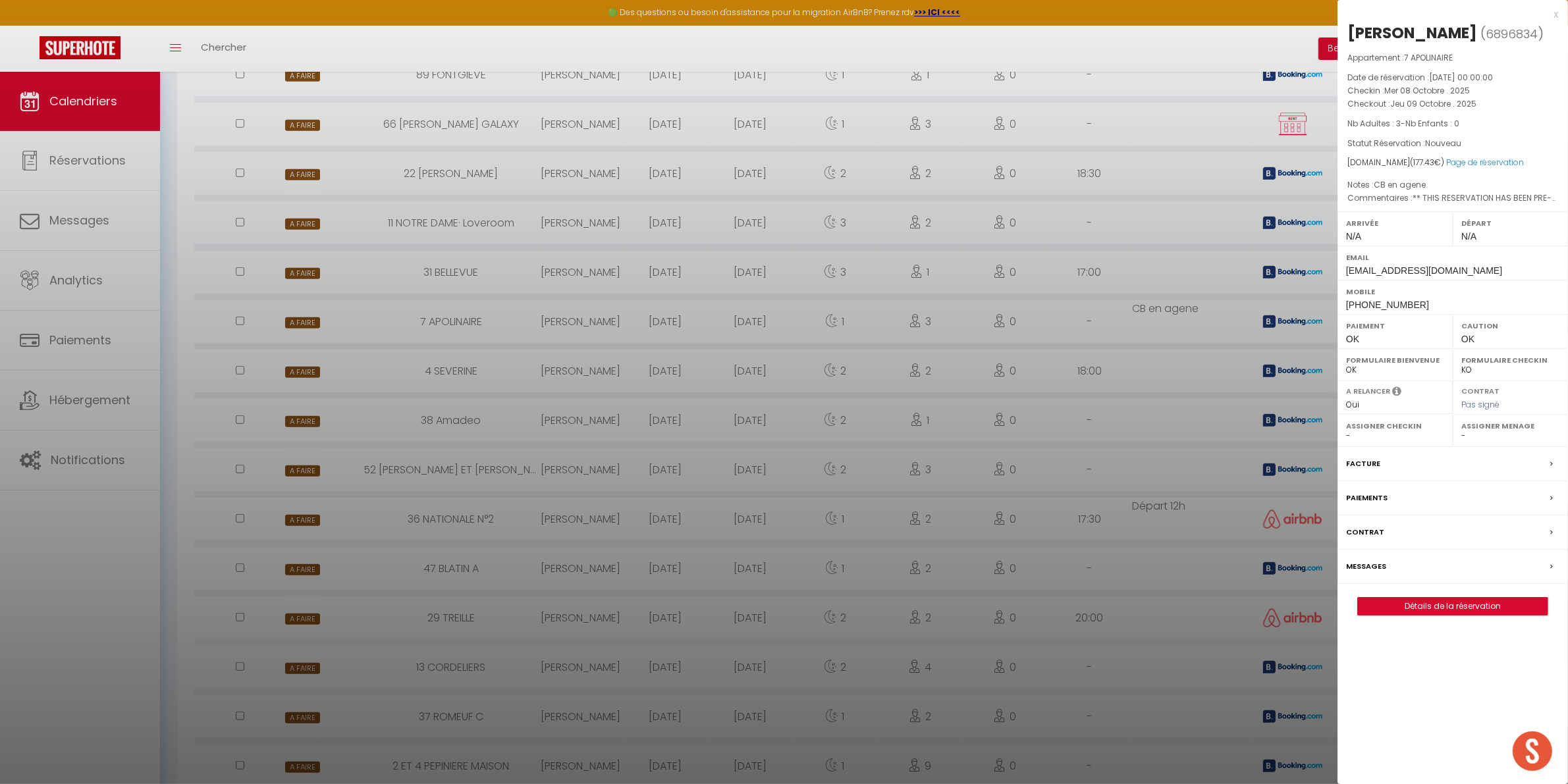
click at [1426, 564] on div "Messages" at bounding box center [1452, 566] width 231 height 34
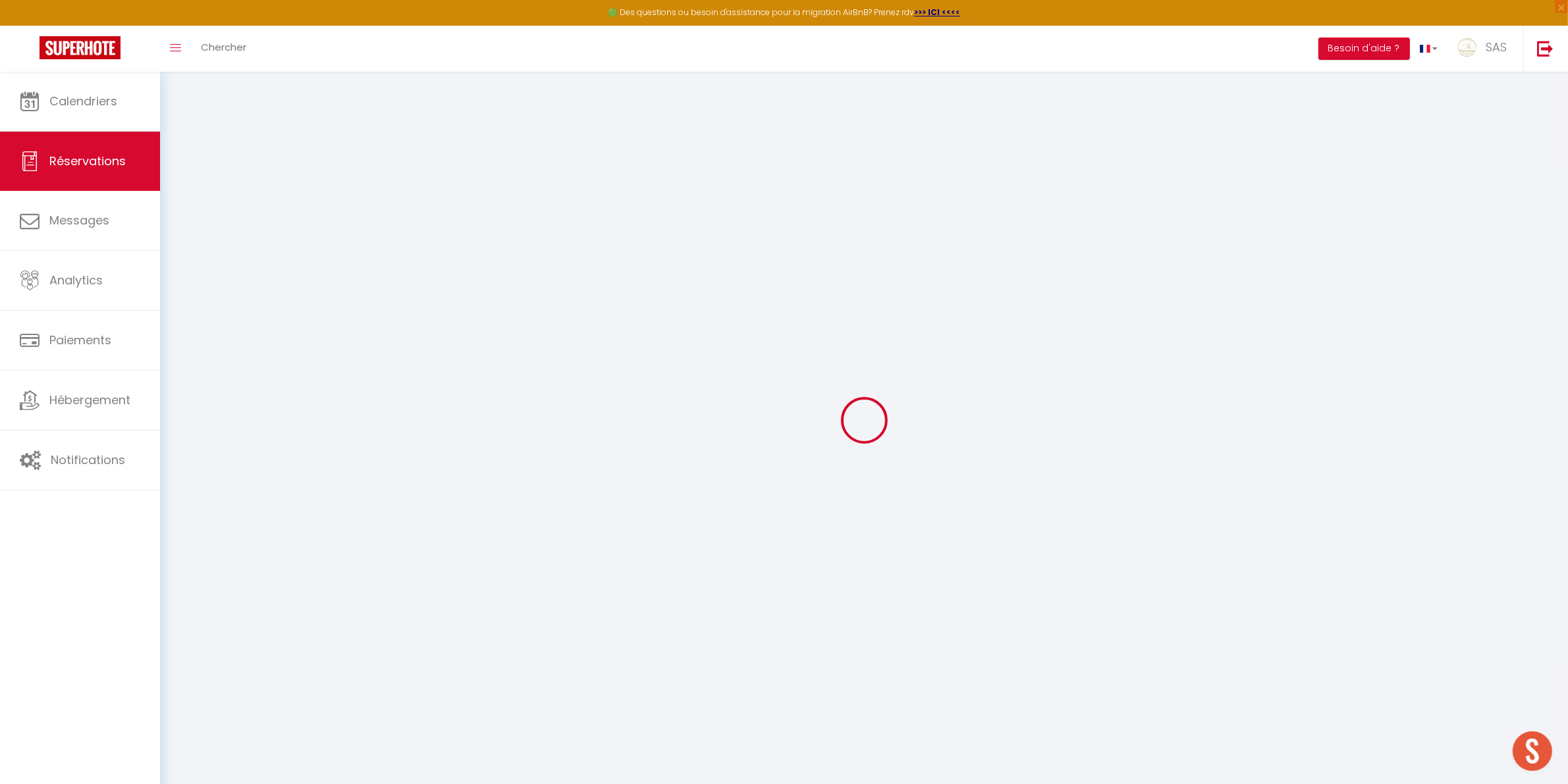
select select
checkbox input "false"
select select
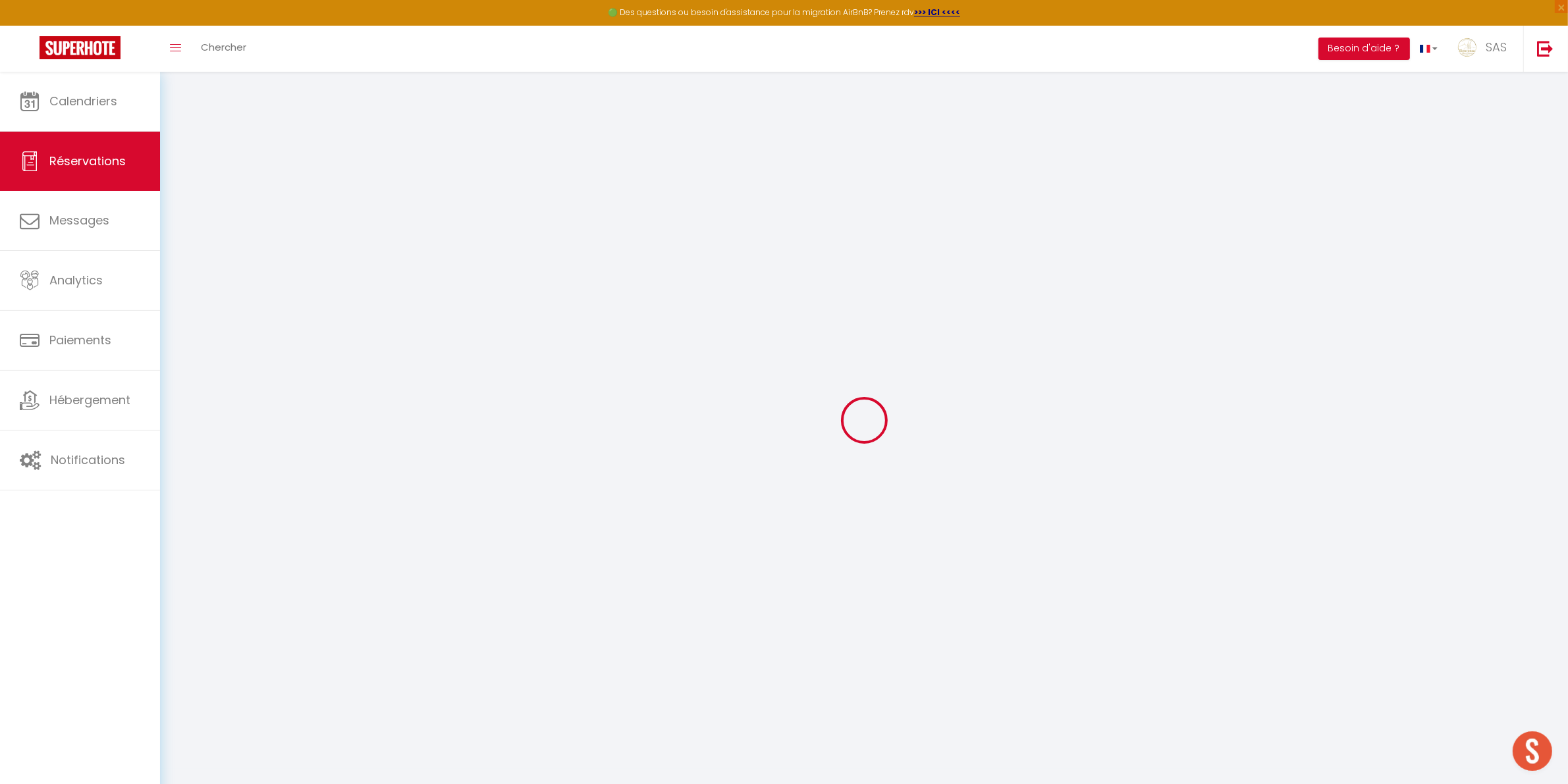
checkbox input "false"
type textarea "** THIS RESERVATION HAS BEEN PRE-PAID ** Reservation has a cancellation grace p…"
type textarea "CB en agene"
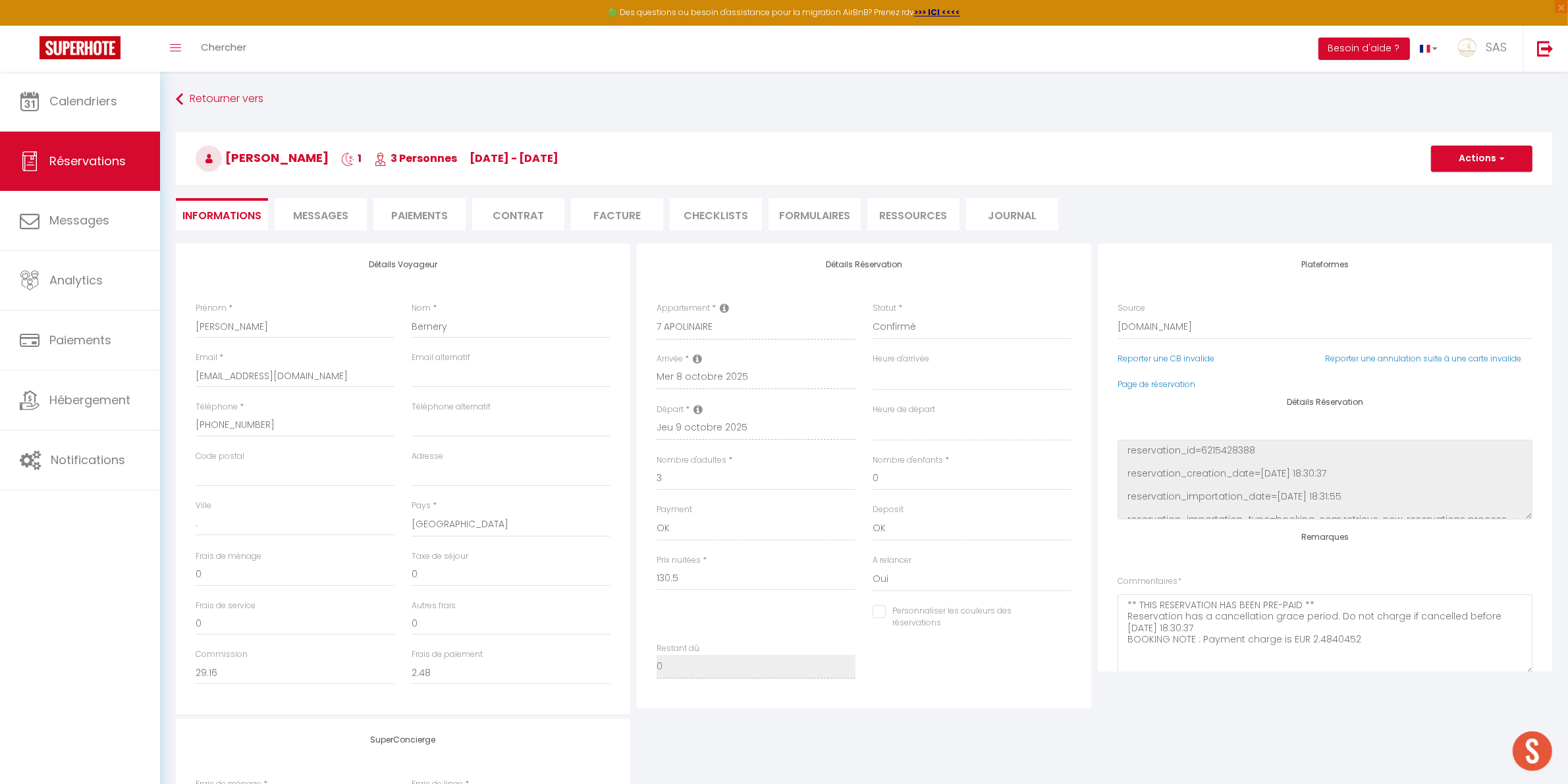
click at [347, 212] on span "Messages" at bounding box center [320, 216] width 56 height 15
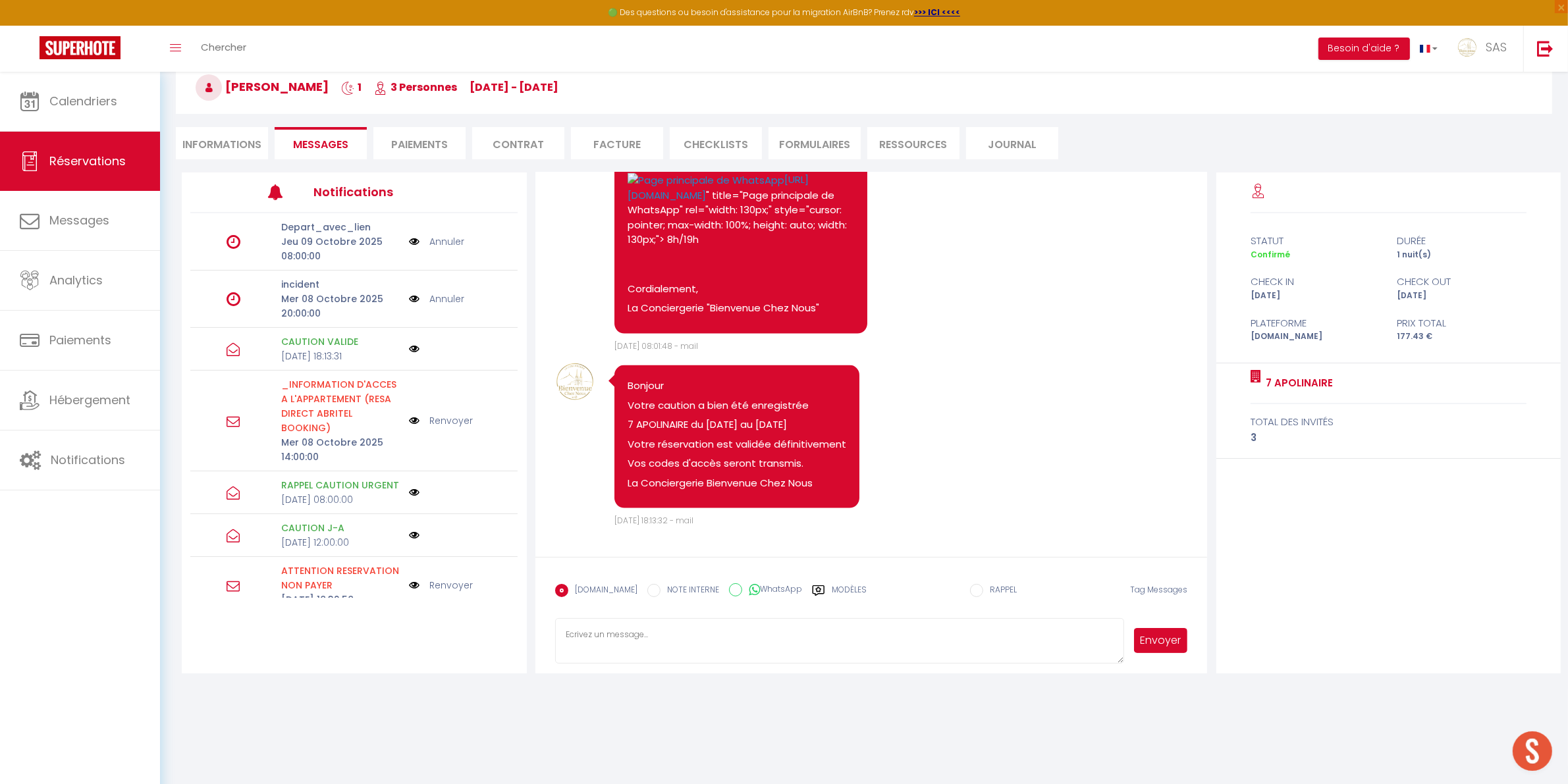
scroll to position [2887, 0]
click at [817, 586] on div "Modèles" at bounding box center [839, 598] width 55 height 28
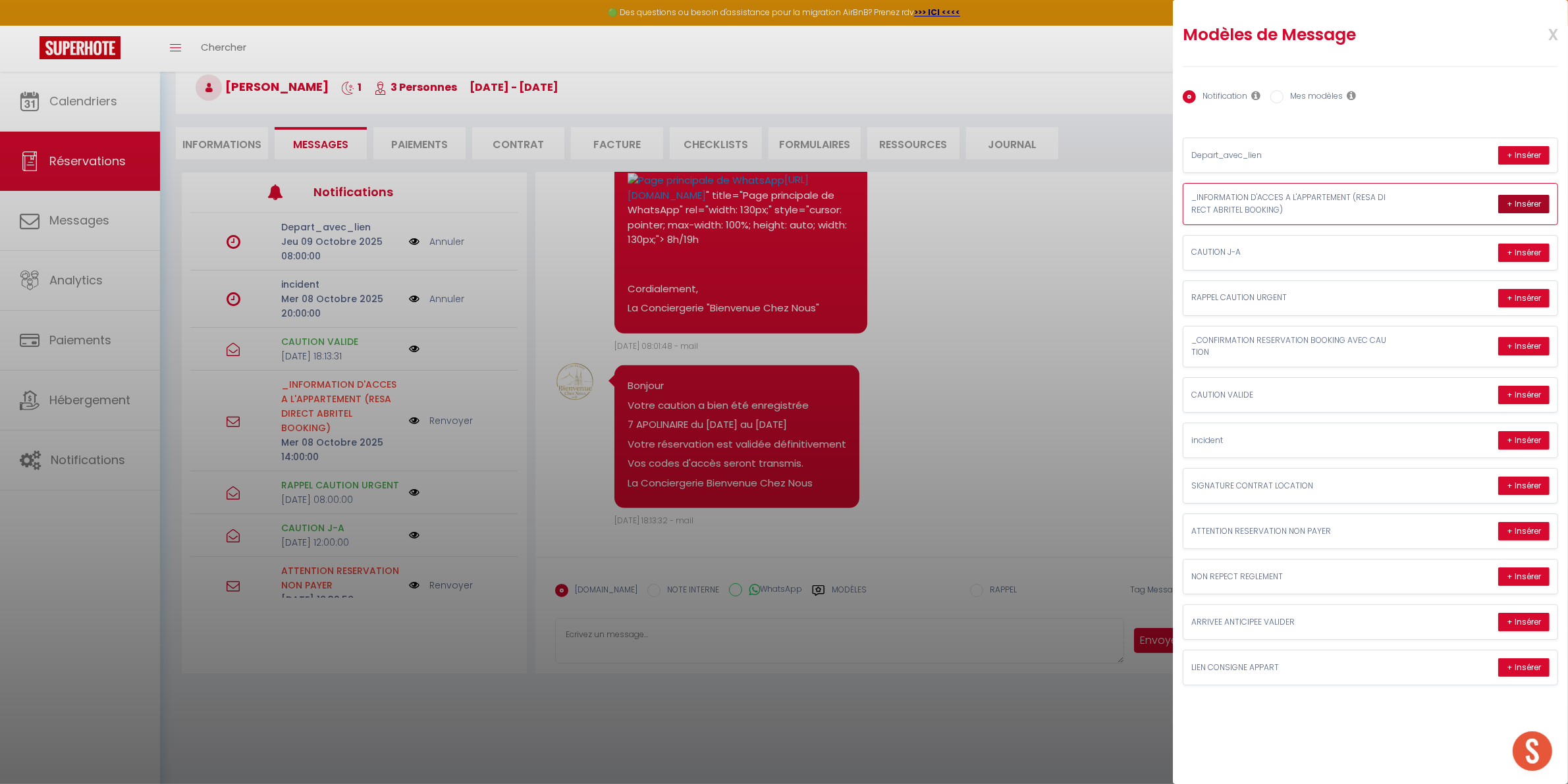
click at [1518, 204] on button "+ Insérer" at bounding box center [1524, 204] width 51 height 19
type textarea "Loremip Dolorsit 👋, ⚠️ Ametc ad elit seddoeiusmodt inc utlaboreetdo ma-aliquae …"
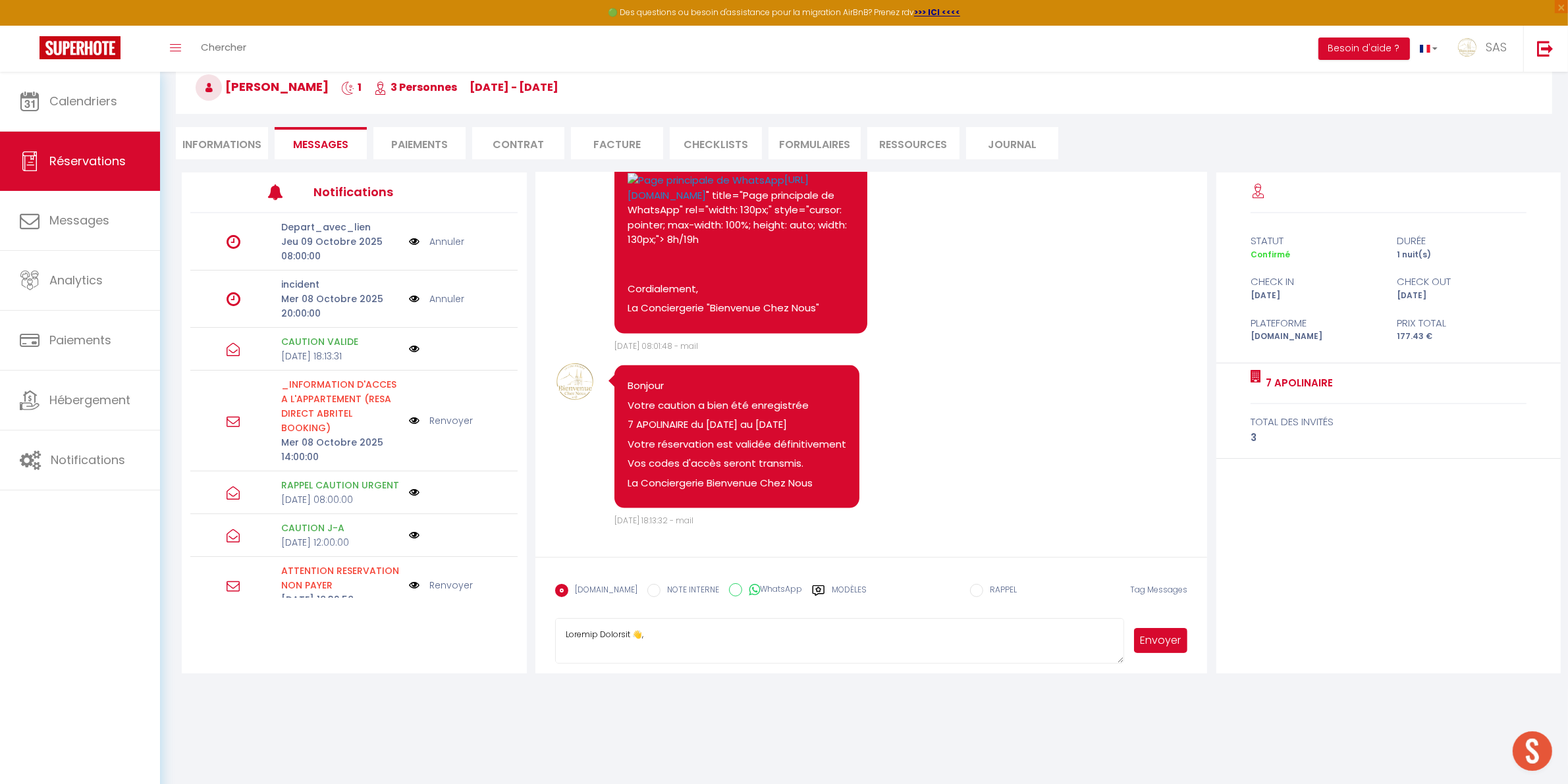
click at [1173, 641] on button "Envoyer" at bounding box center [1160, 640] width 54 height 25
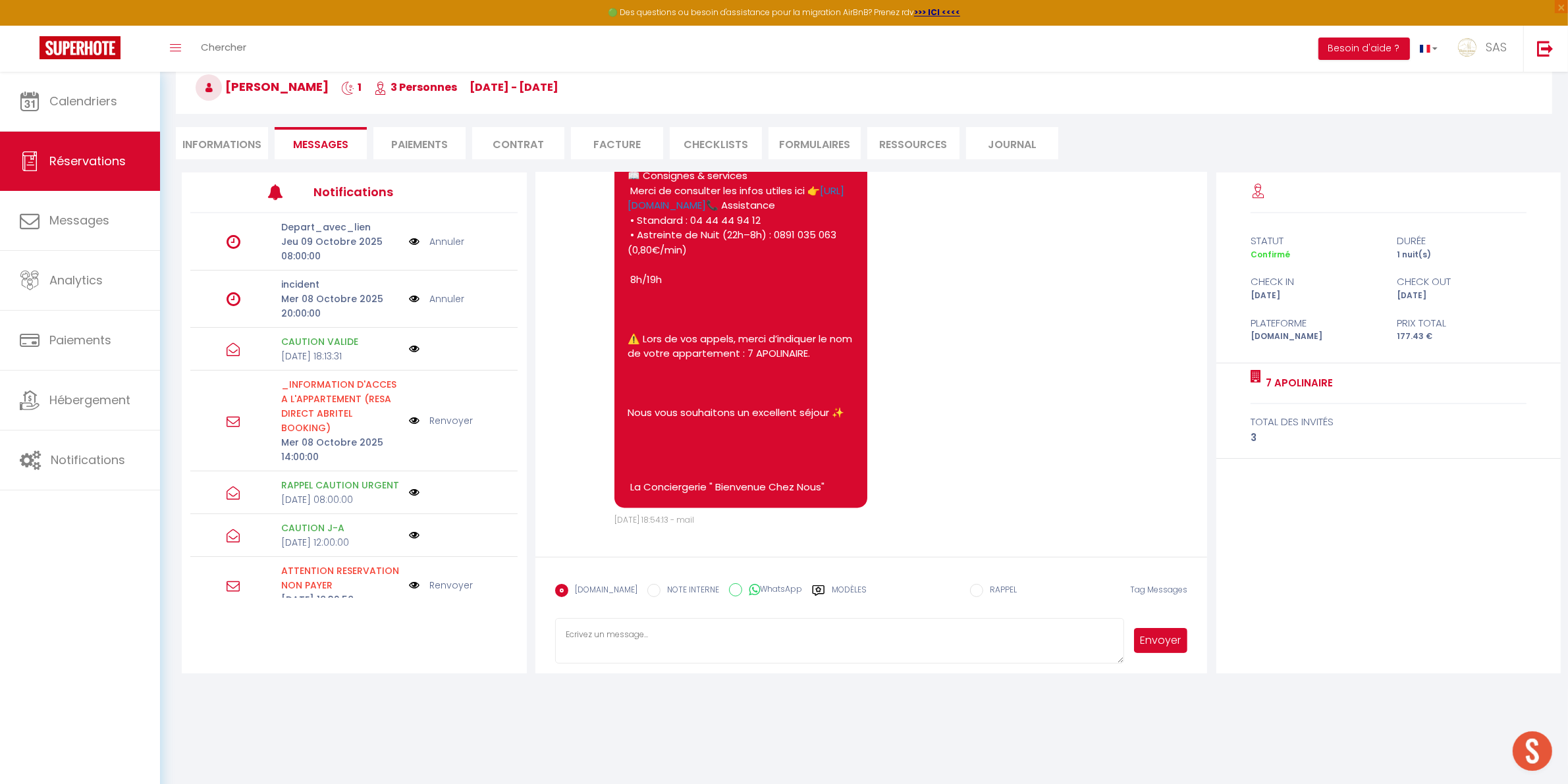
scroll to position [3938, 0]
